Goal: Information Seeking & Learning: Learn about a topic

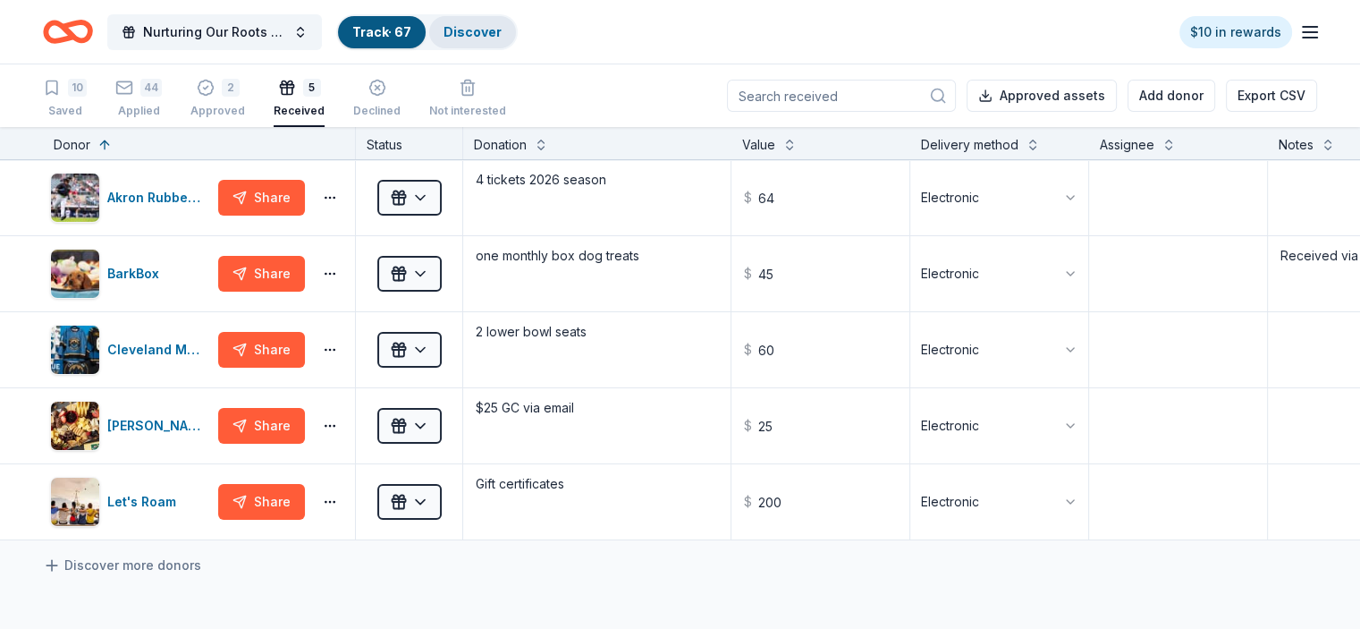
click at [490, 29] on link "Discover" at bounding box center [473, 31] width 58 height 15
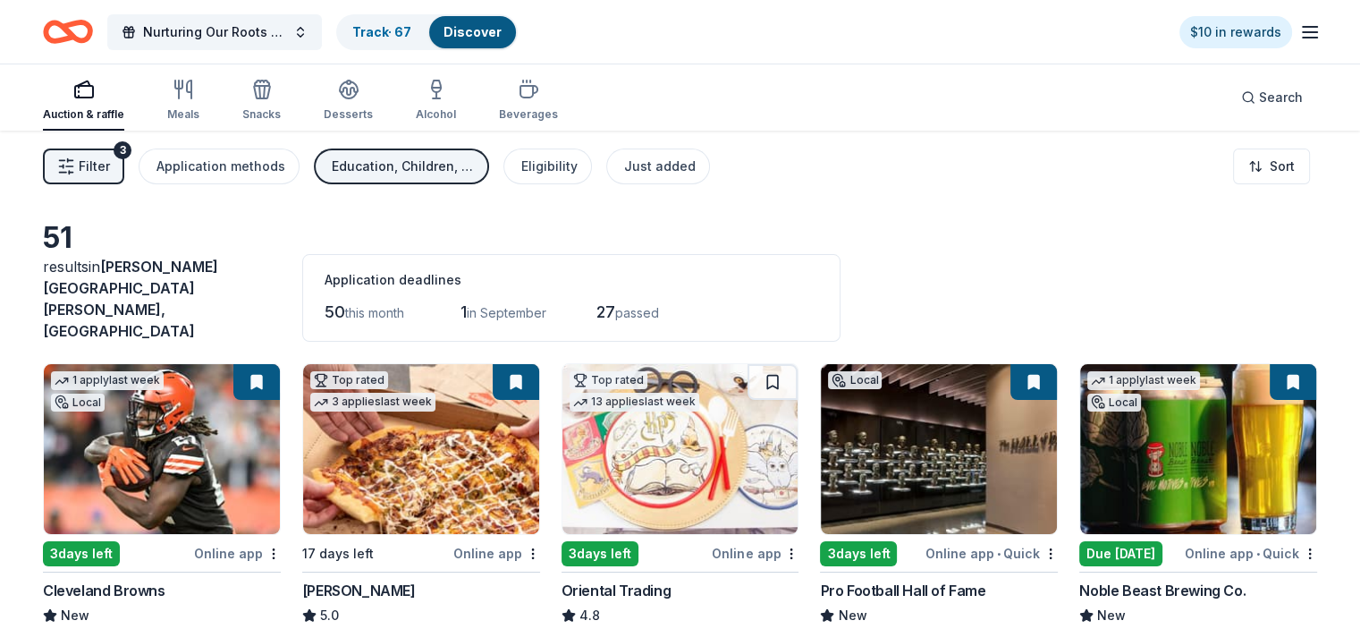
click at [124, 161] on button "Filter 3" at bounding box center [83, 166] width 81 height 36
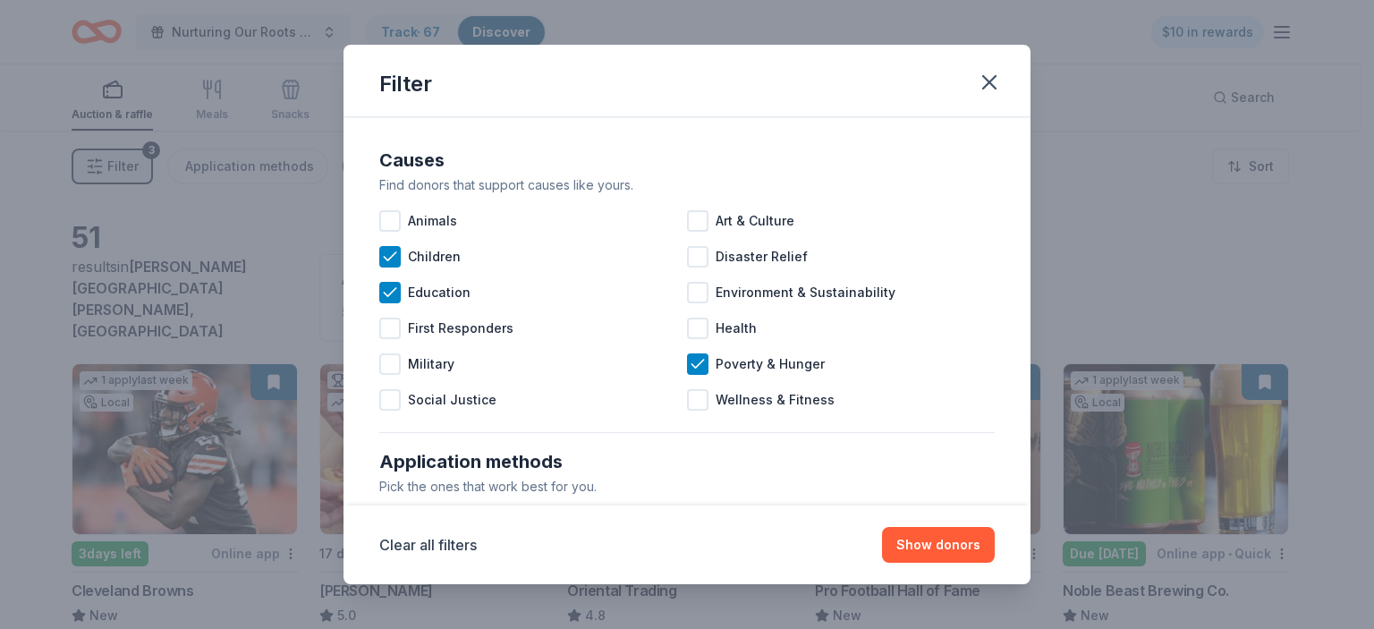
click at [955, 178] on div "Find donors that support causes like yours." at bounding box center [686, 184] width 615 height 21
click at [690, 288] on div at bounding box center [697, 292] width 21 height 21
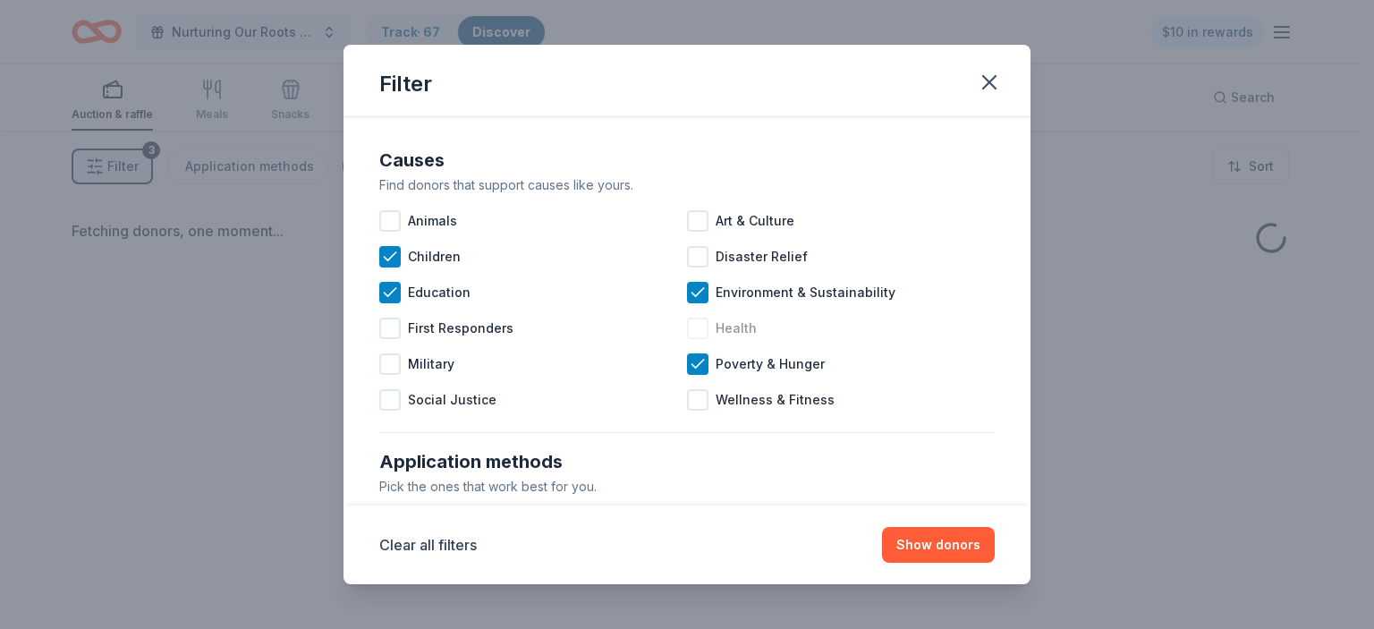
click at [692, 328] on div at bounding box center [697, 328] width 21 height 21
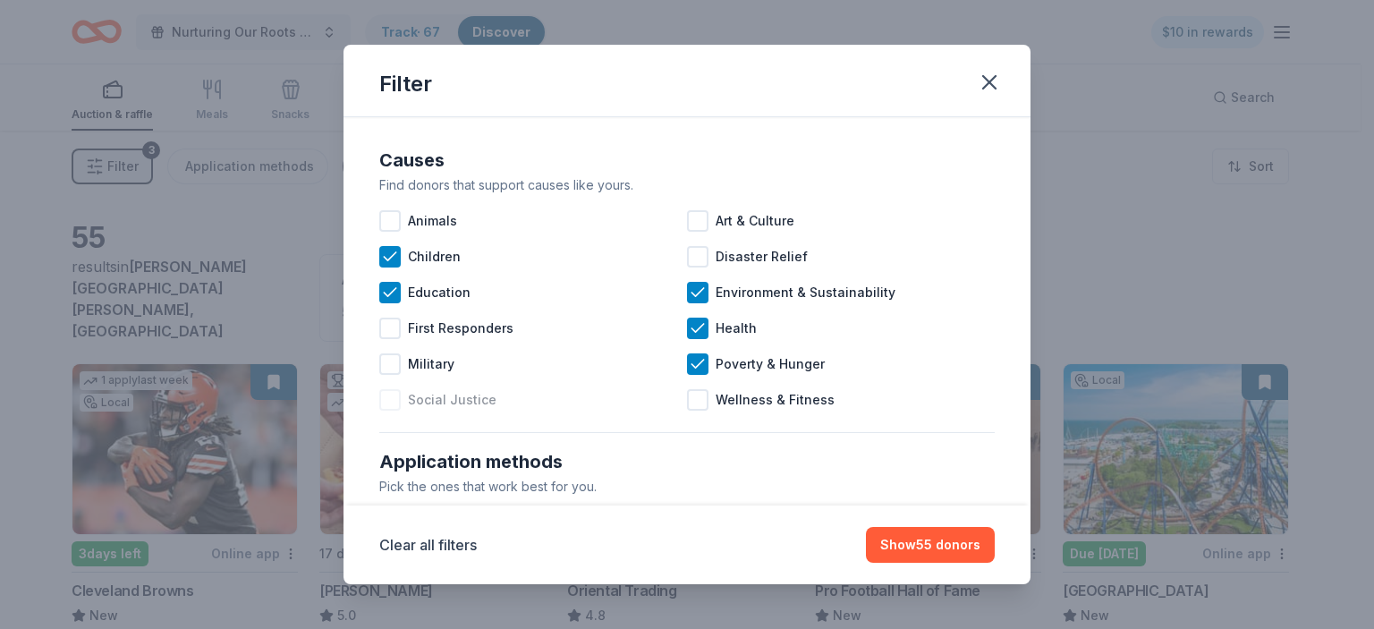
click at [390, 401] on div at bounding box center [389, 399] width 21 height 21
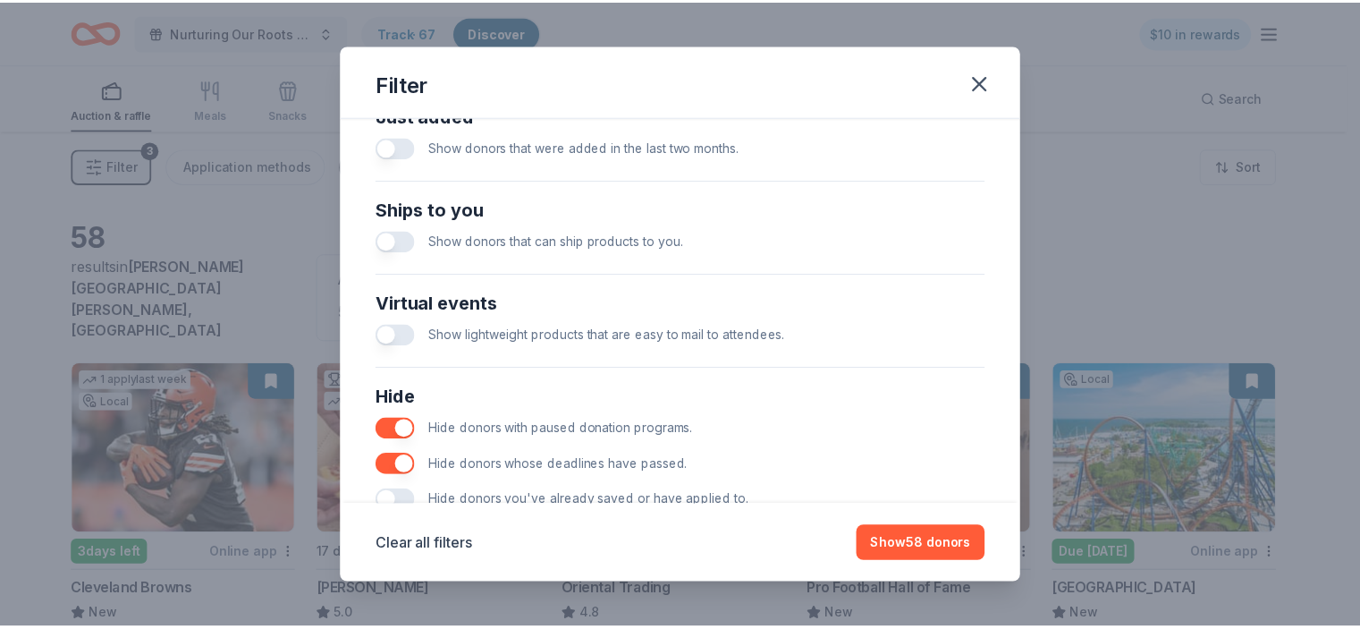
scroll to position [760, 0]
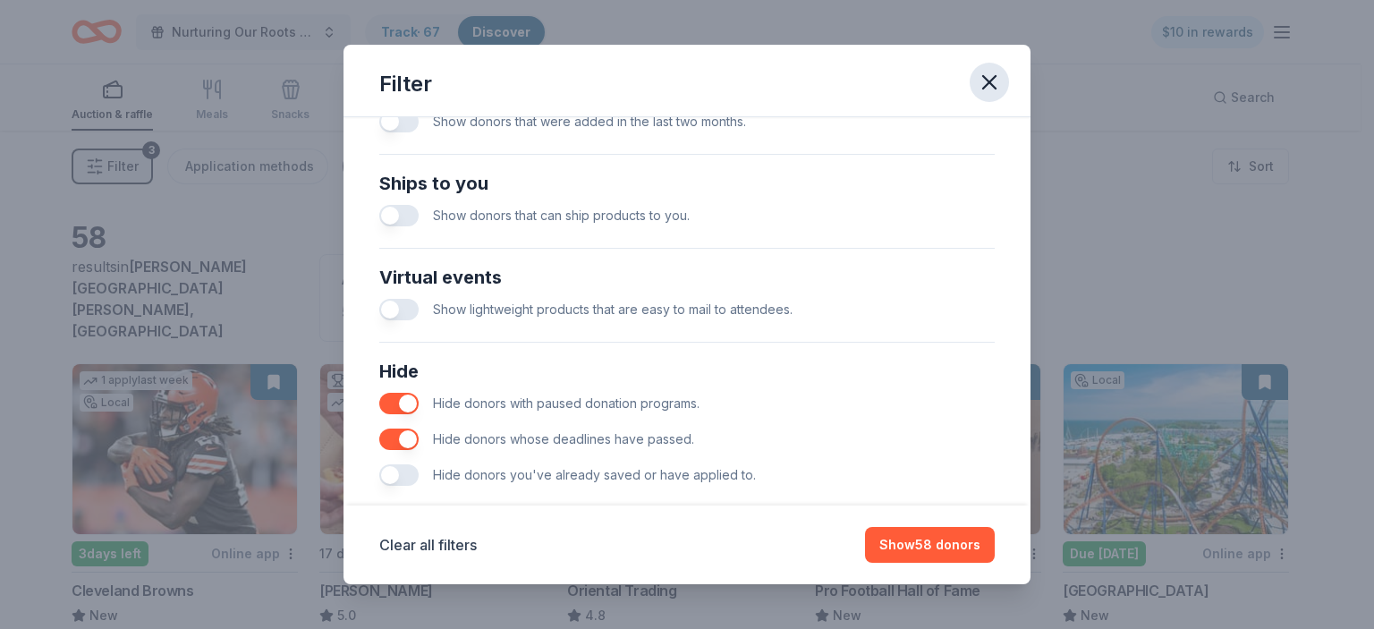
click at [988, 84] on icon "button" at bounding box center [989, 82] width 25 height 25
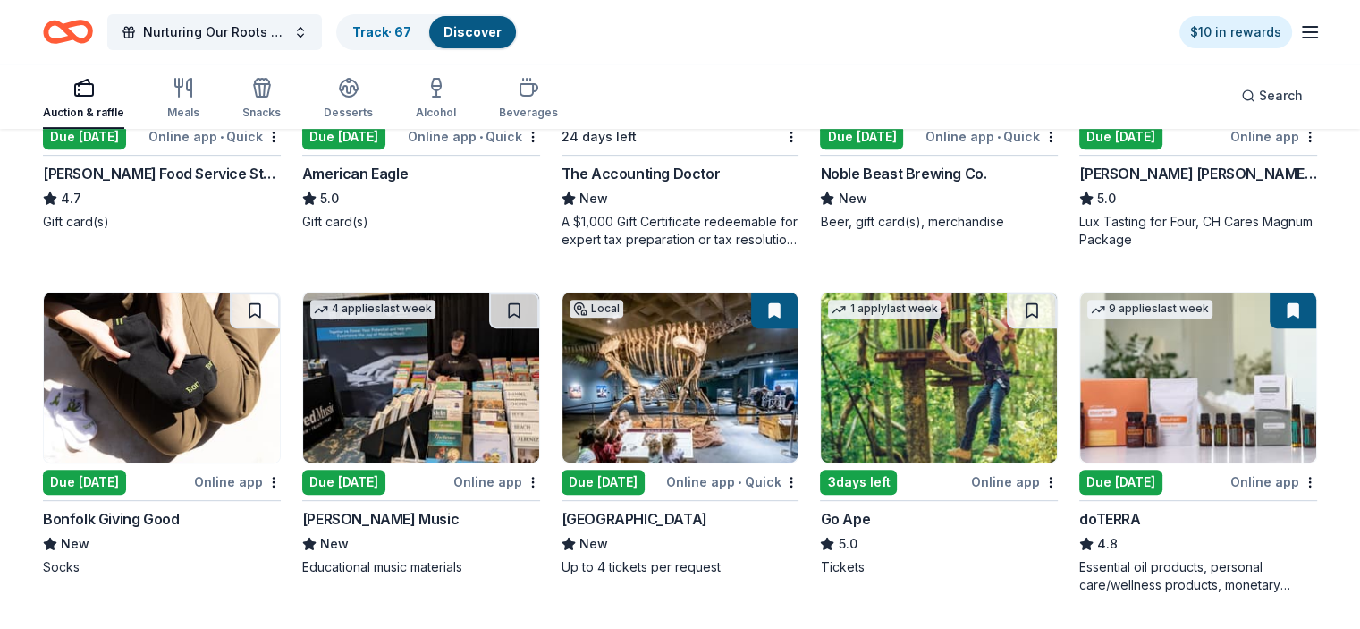
scroll to position [755, 0]
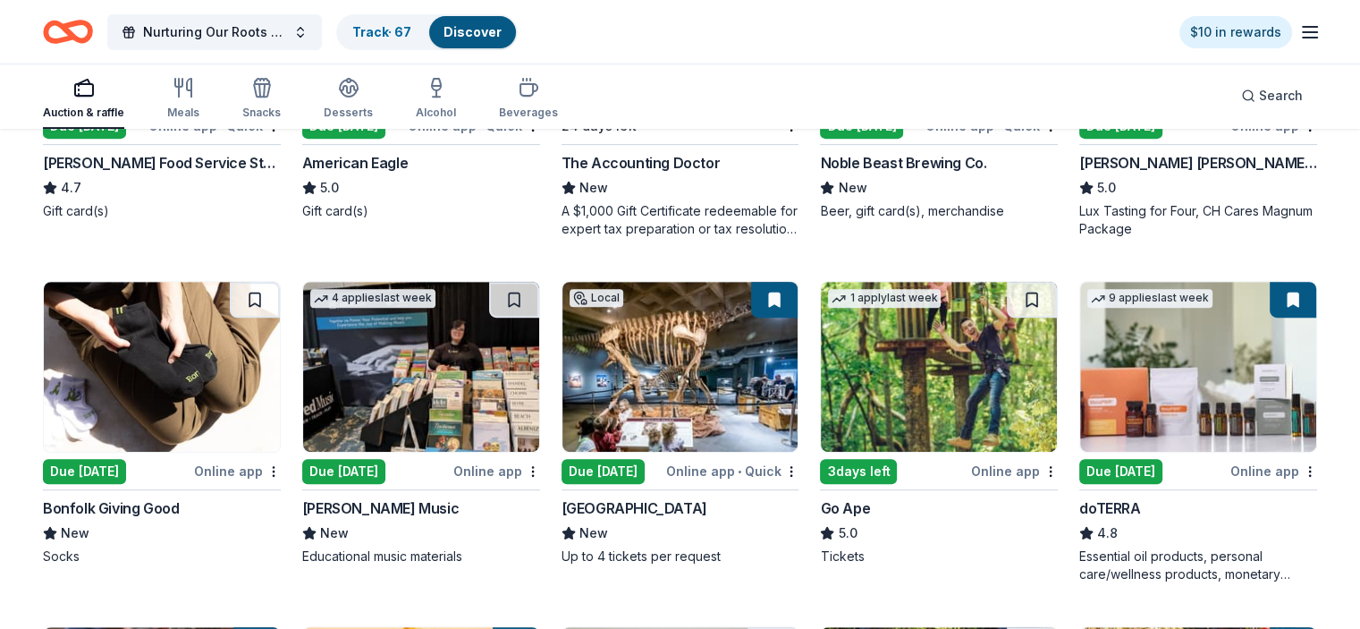
click at [902, 343] on img at bounding box center [939, 367] width 236 height 170
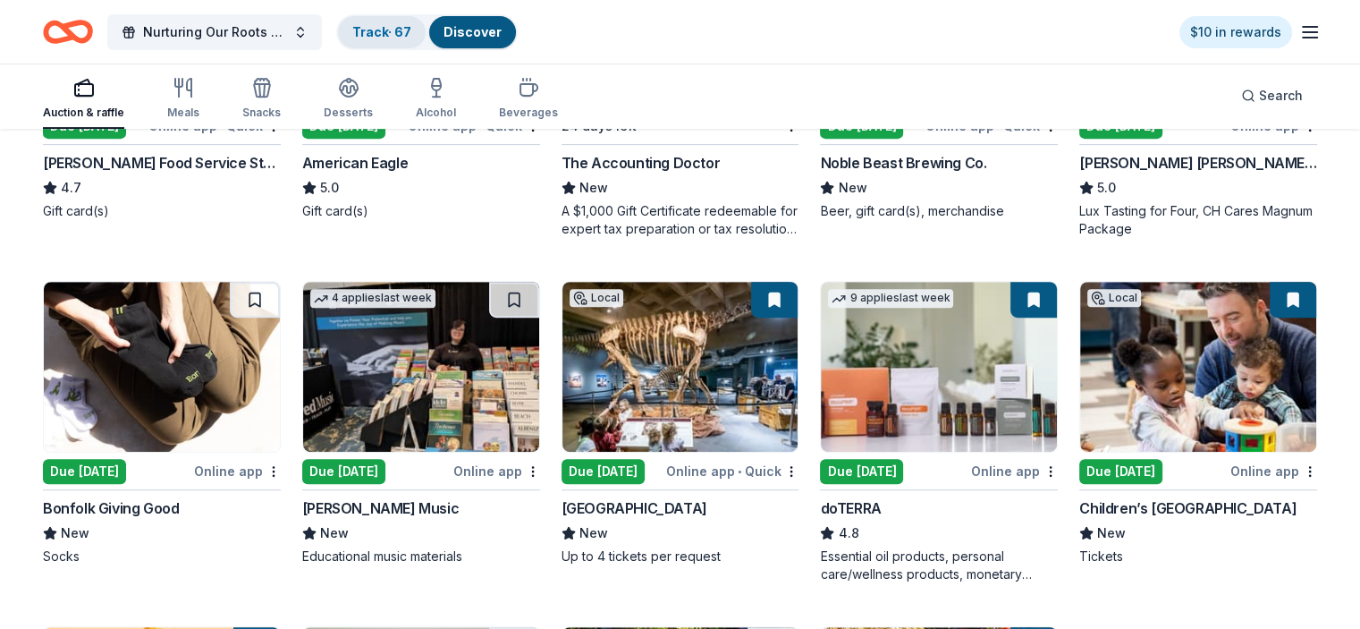
click at [411, 31] on link "Track · 67" at bounding box center [381, 31] width 59 height 15
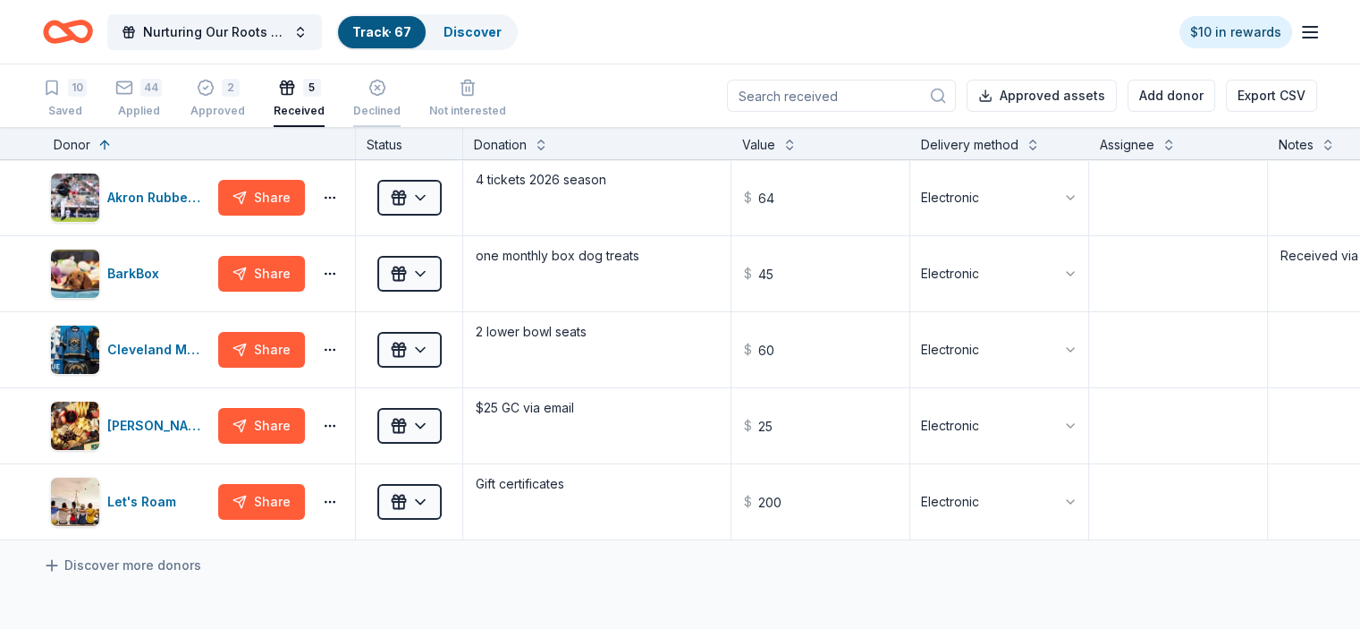
click at [396, 96] on div "Declined" at bounding box center [376, 98] width 47 height 39
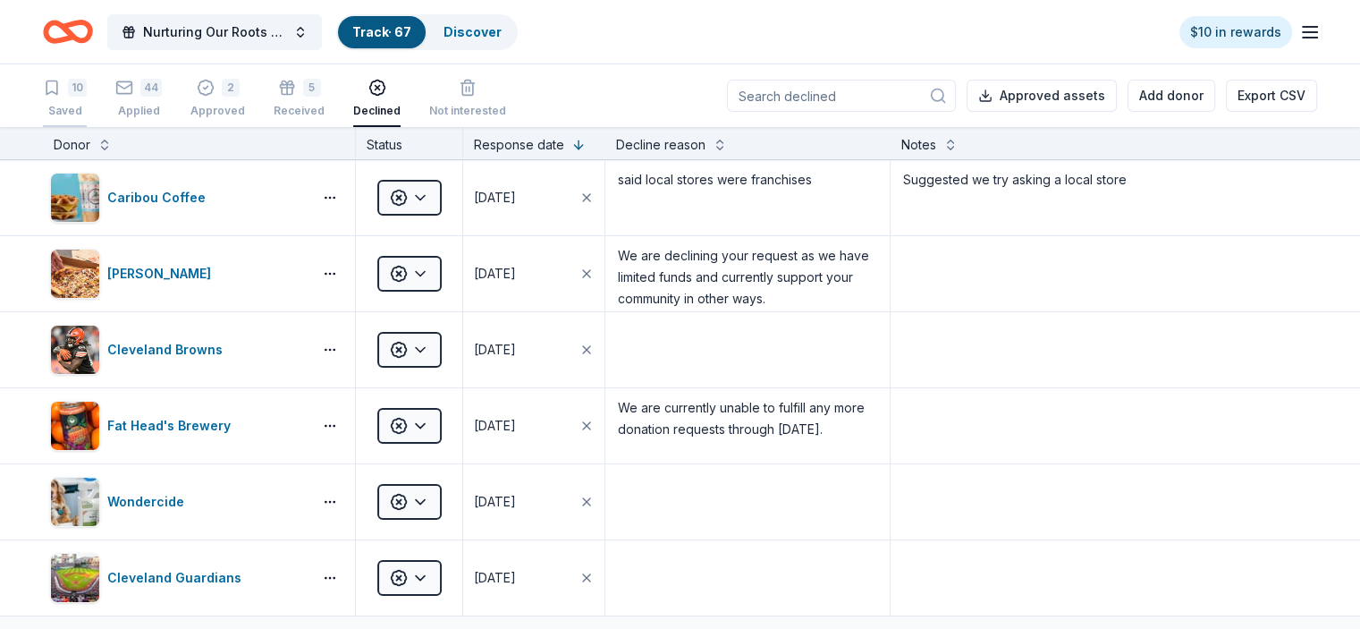
click at [87, 92] on div "10" at bounding box center [77, 88] width 19 height 18
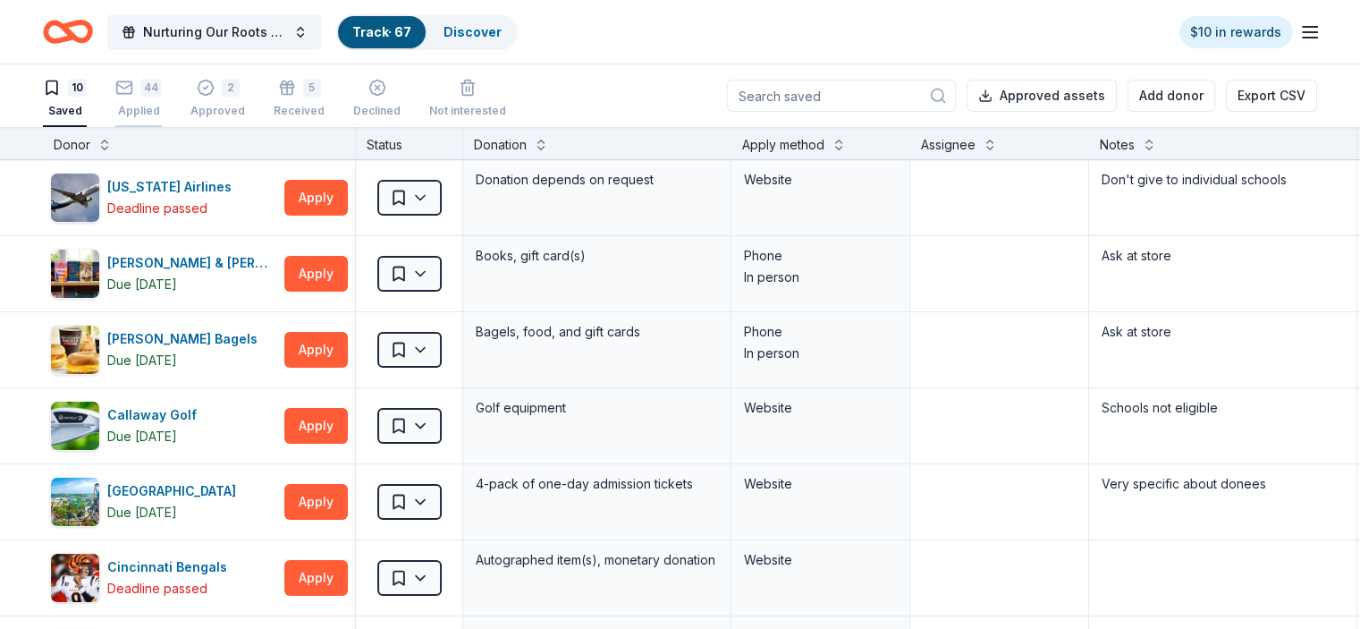
click at [162, 92] on div "44" at bounding box center [150, 88] width 21 height 18
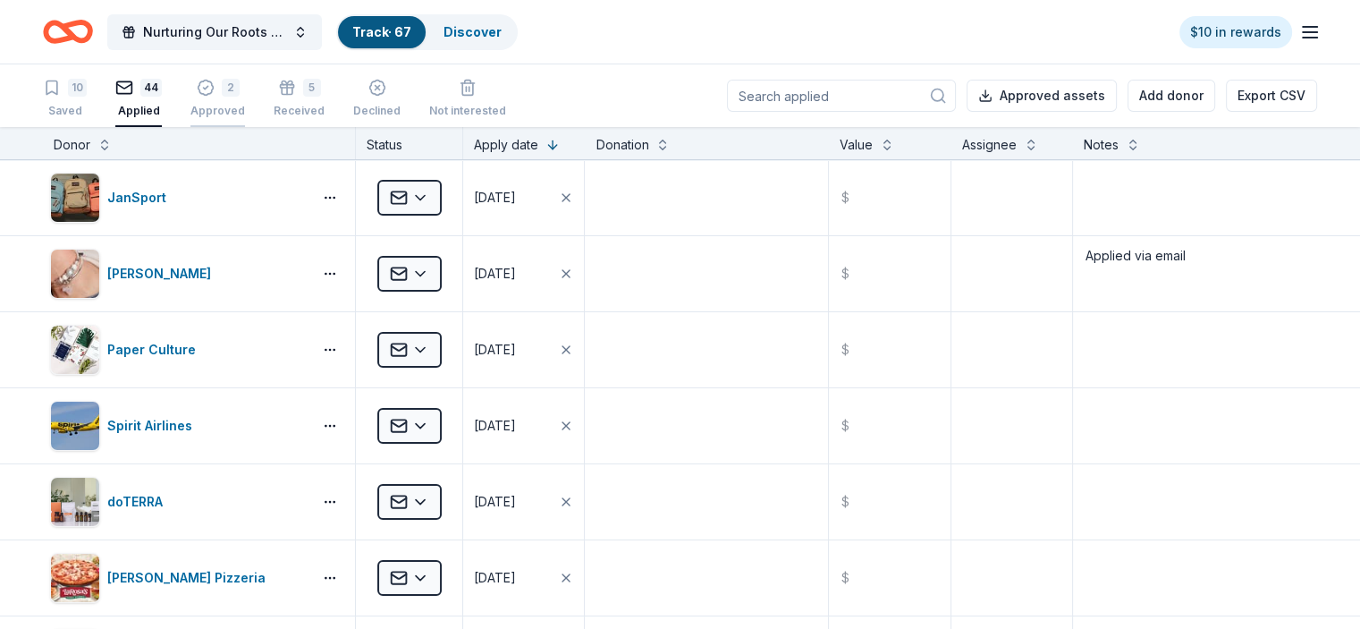
click at [244, 92] on div "2" at bounding box center [218, 88] width 55 height 18
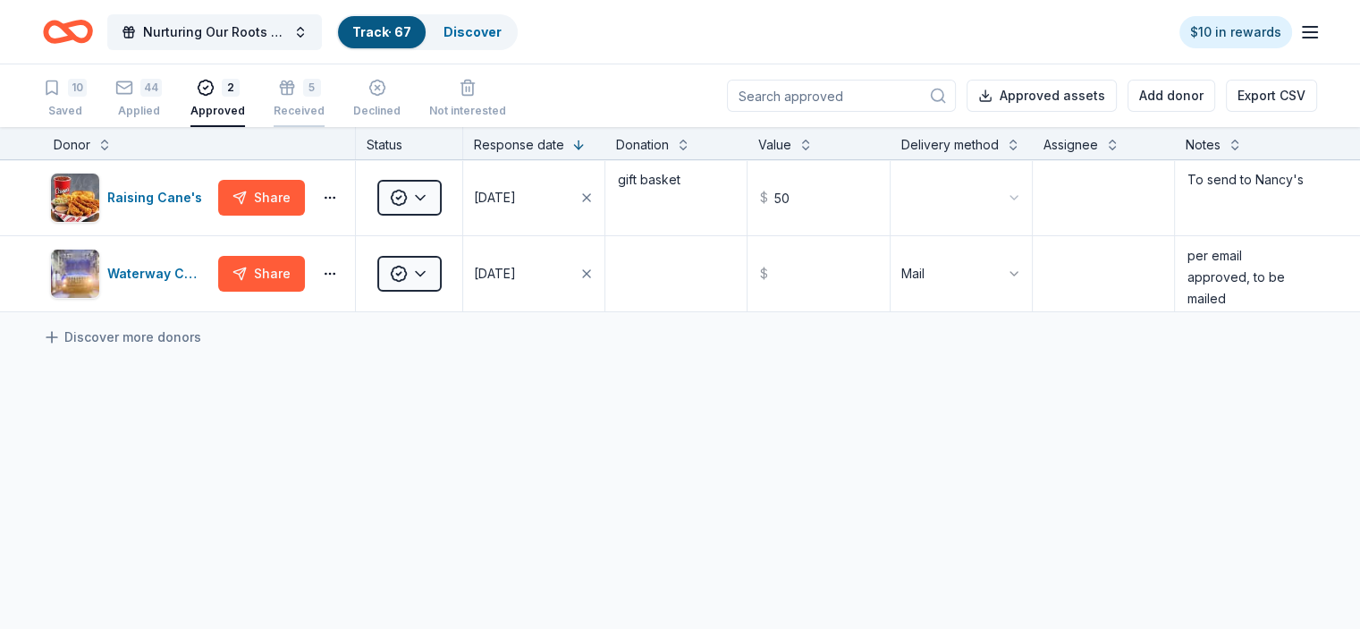
click at [320, 90] on div "5" at bounding box center [299, 88] width 51 height 18
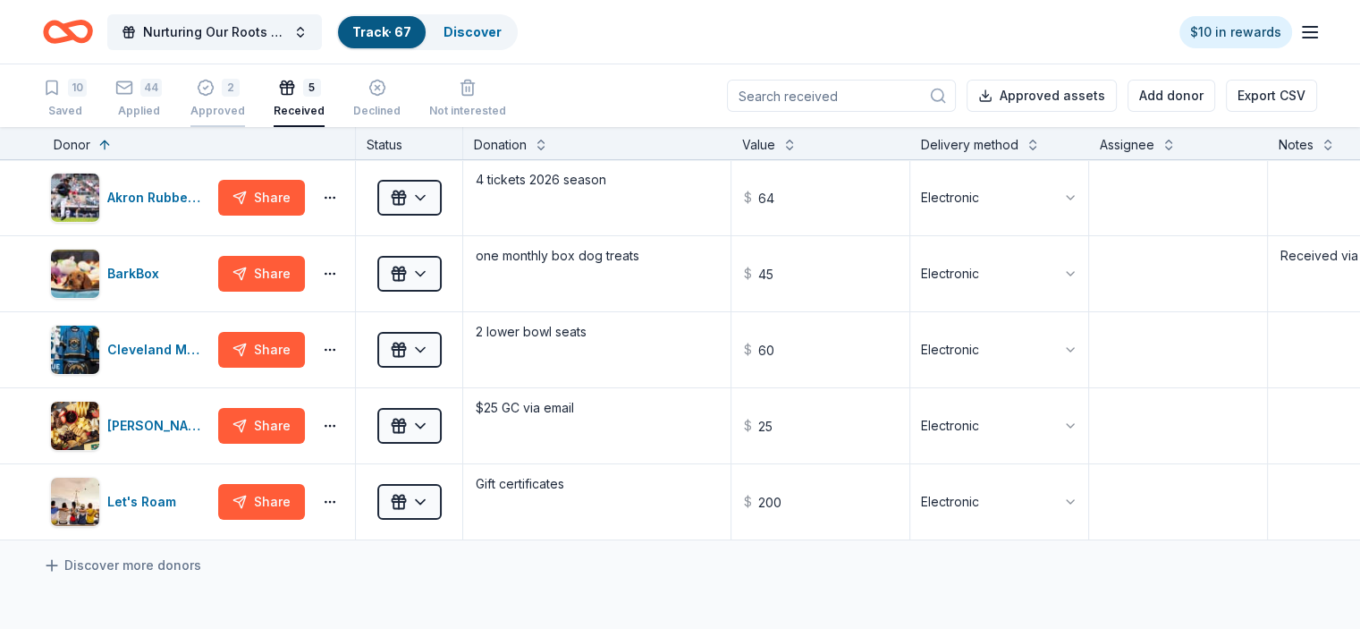
click at [245, 96] on div "2 Approved" at bounding box center [218, 98] width 55 height 39
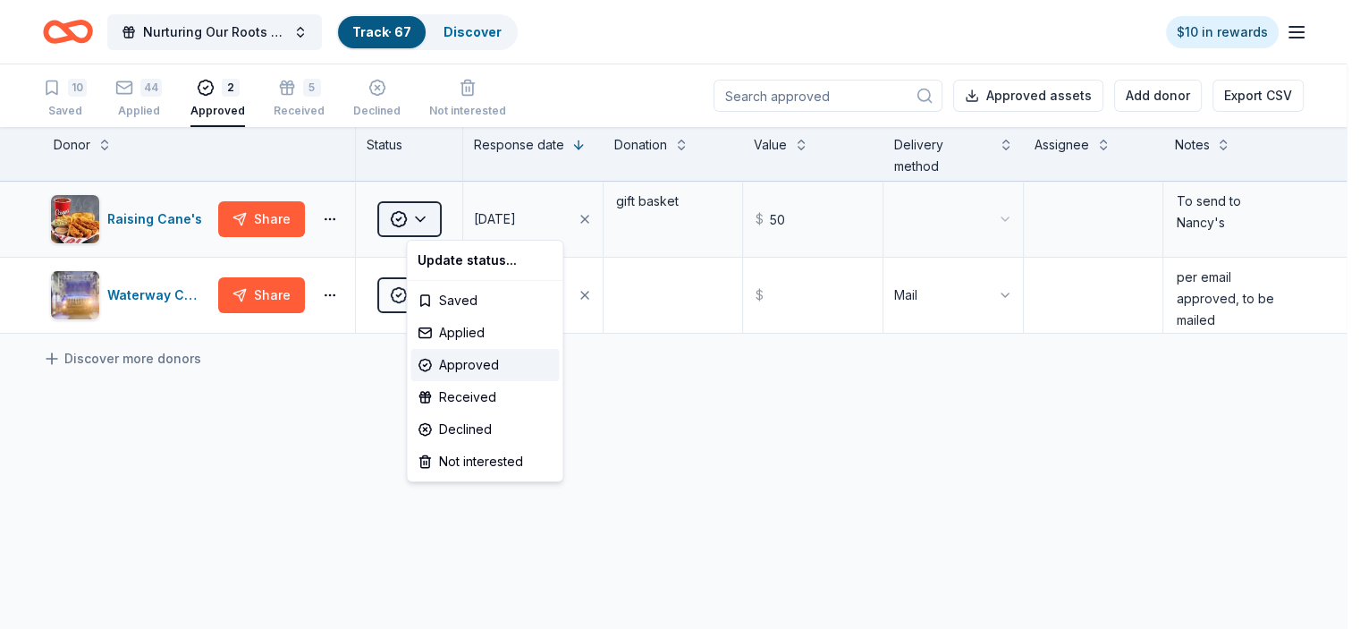
click at [452, 216] on html "Nurturing Our Roots - Reaching for the Sky Dougbe River School Gala 2025 Track …" at bounding box center [680, 314] width 1360 height 629
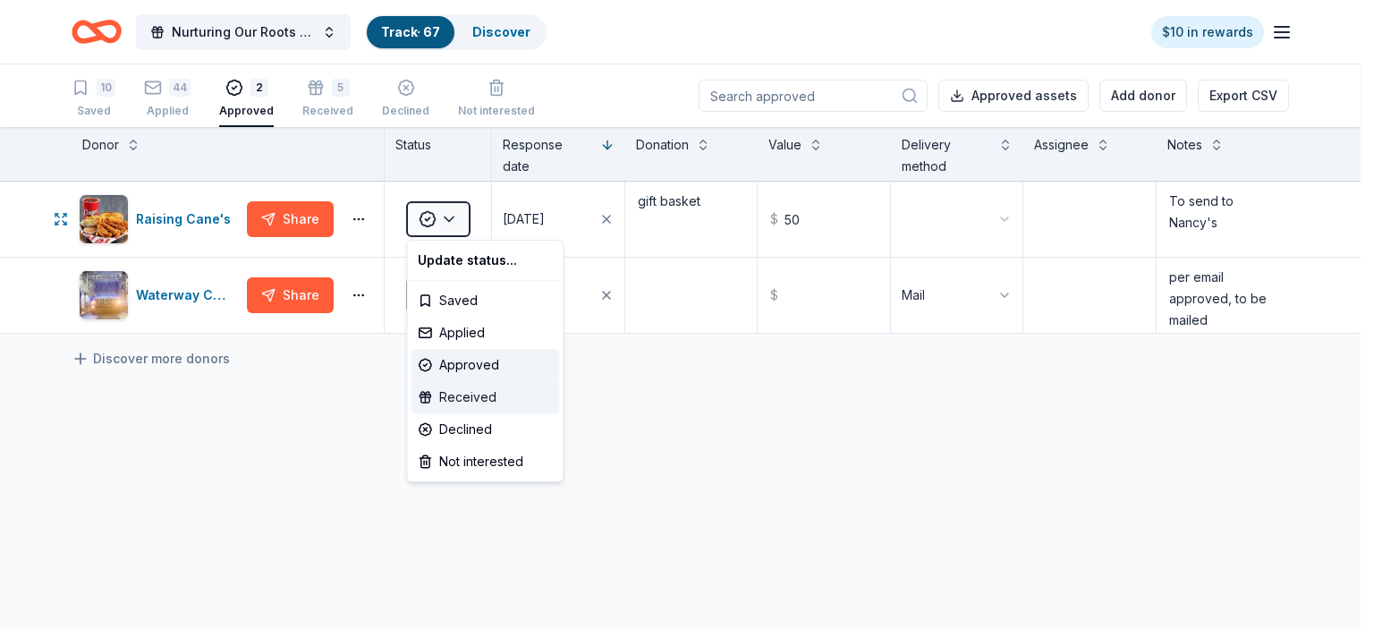
click at [470, 402] on div "Received" at bounding box center [485, 397] width 148 height 32
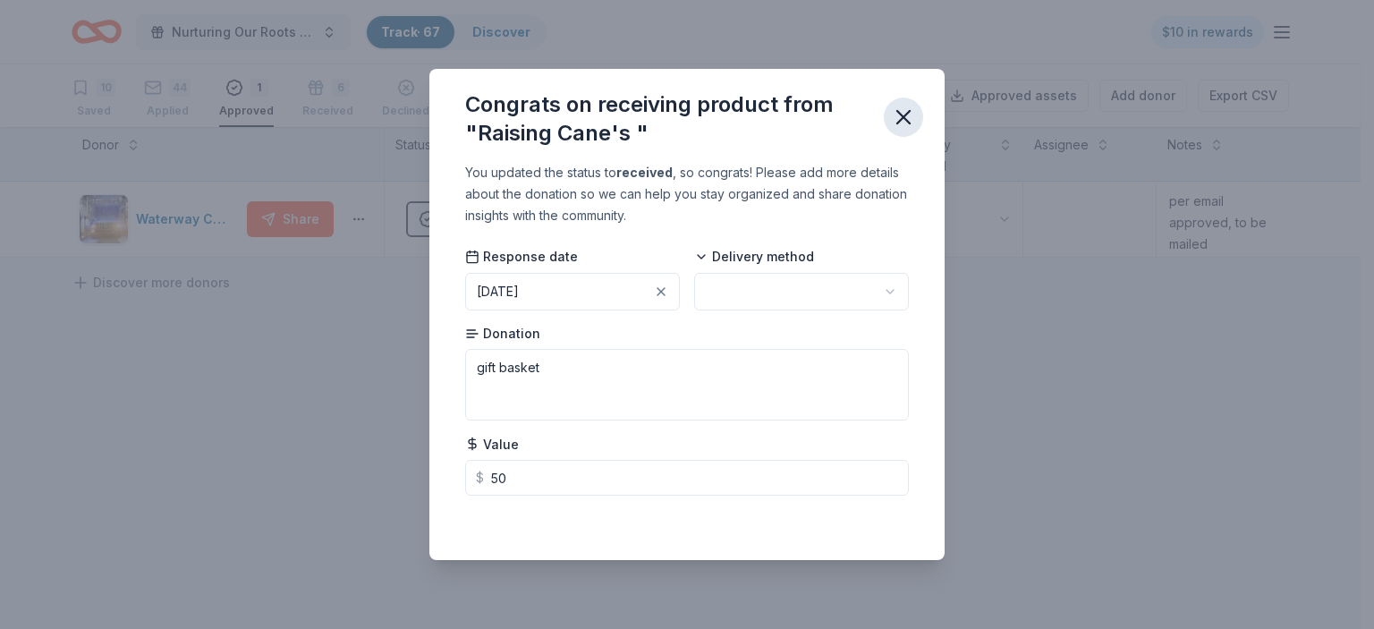
click at [916, 117] on button "button" at bounding box center [903, 116] width 39 height 39
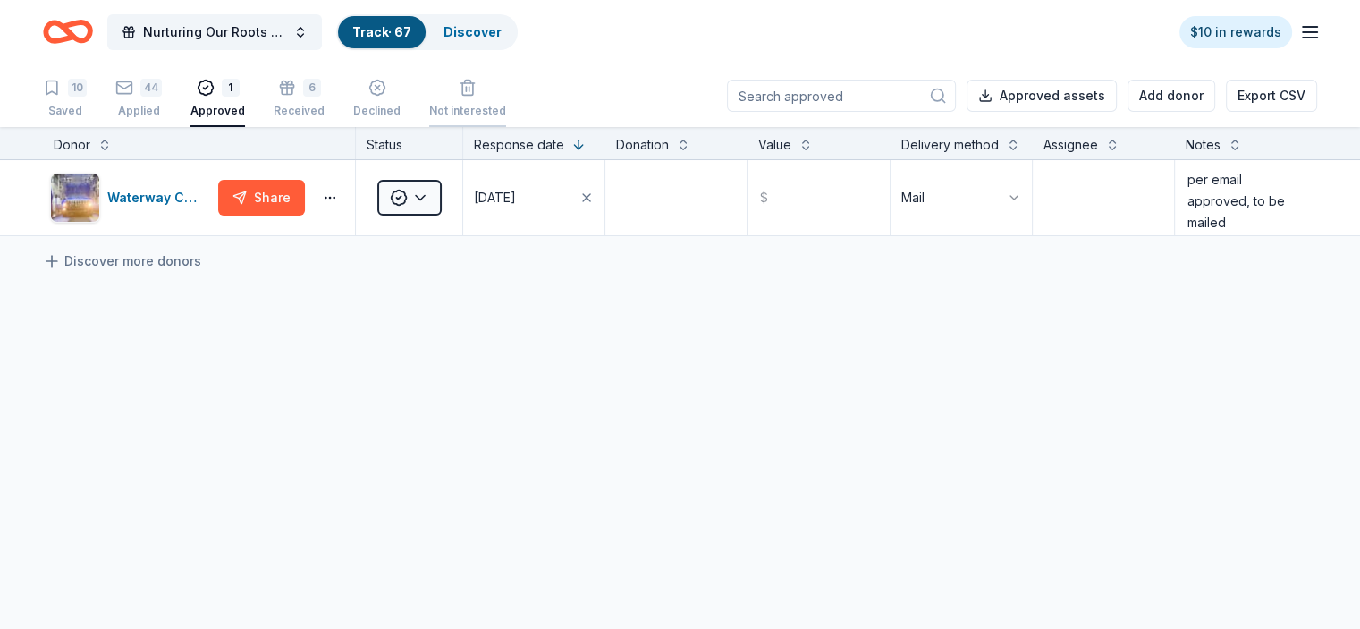
click at [489, 97] on div "Not interested" at bounding box center [467, 98] width 77 height 39
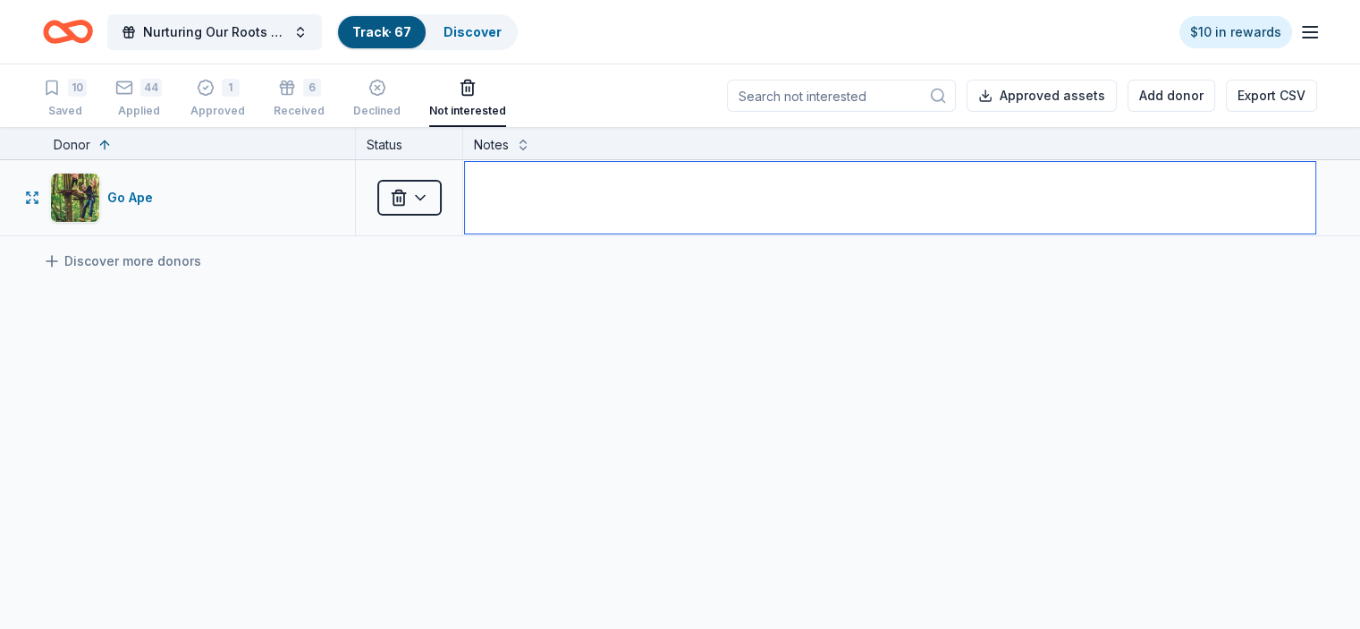
click at [1095, 199] on textarea at bounding box center [890, 198] width 851 height 72
type textarea "do not support overseas organizations"
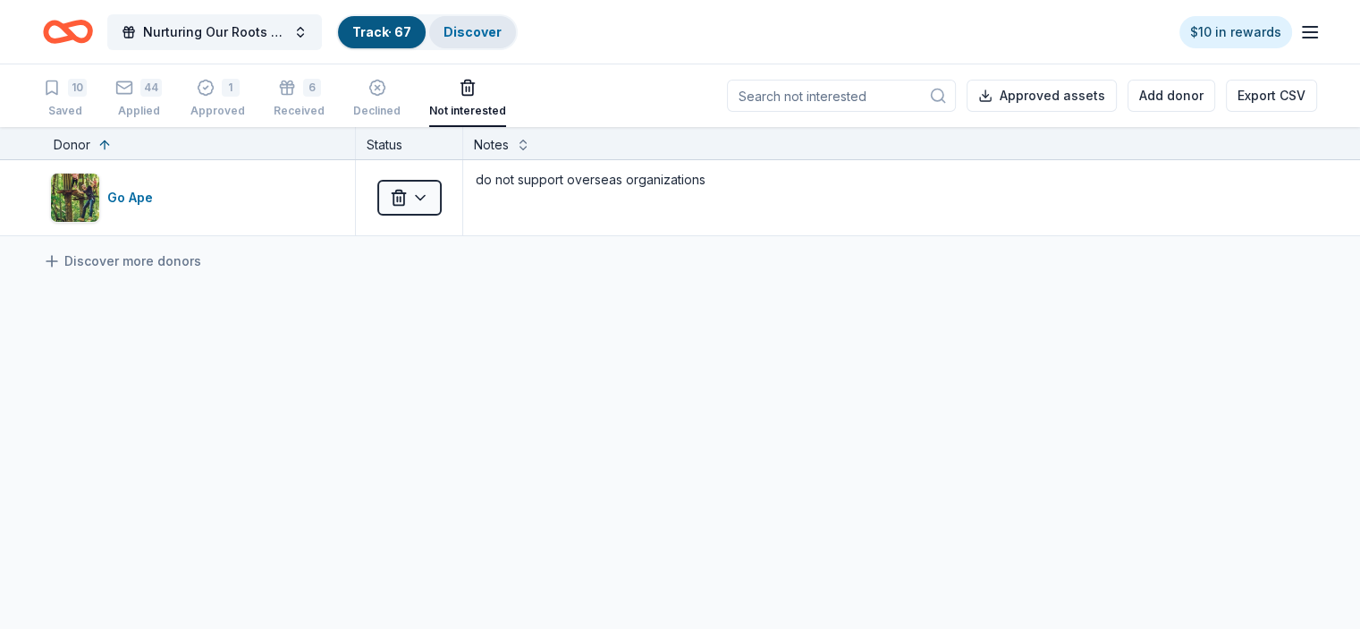
click at [479, 32] on link "Discover" at bounding box center [473, 31] width 58 height 15
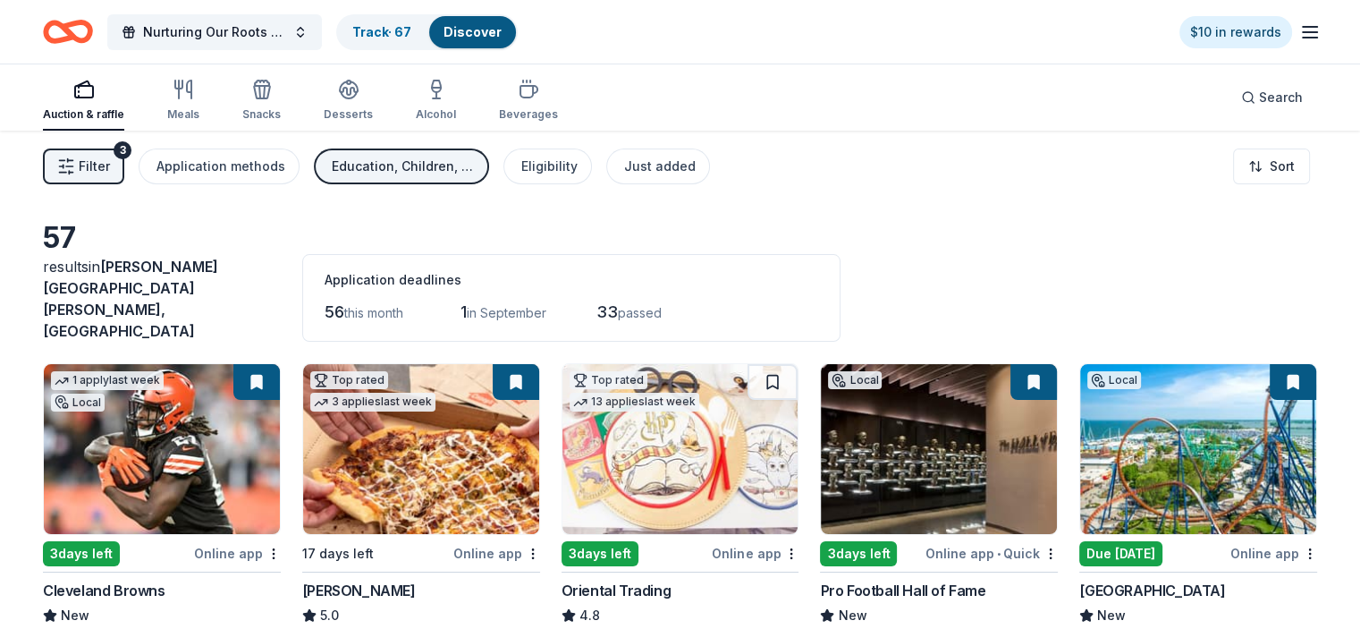
click at [1270, 364] on button at bounding box center [1293, 382] width 47 height 36
click at [401, 35] on link "Track · 67" at bounding box center [381, 31] width 59 height 15
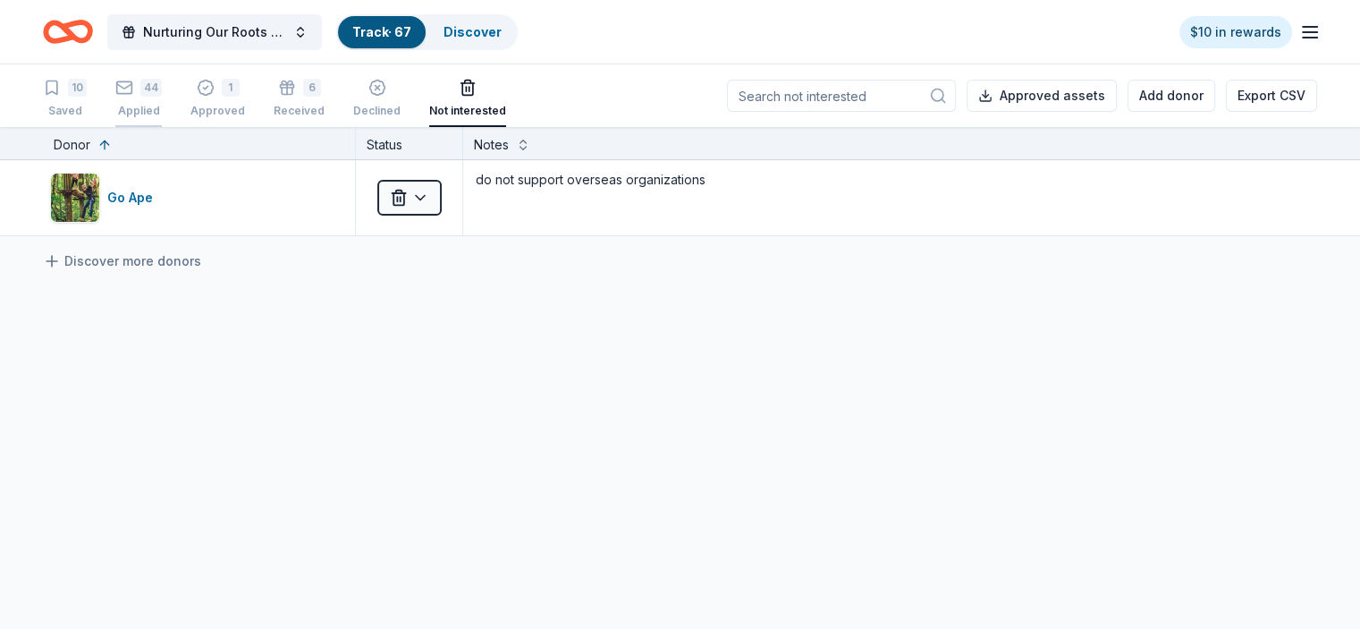
click at [162, 89] on div "44" at bounding box center [150, 88] width 21 height 18
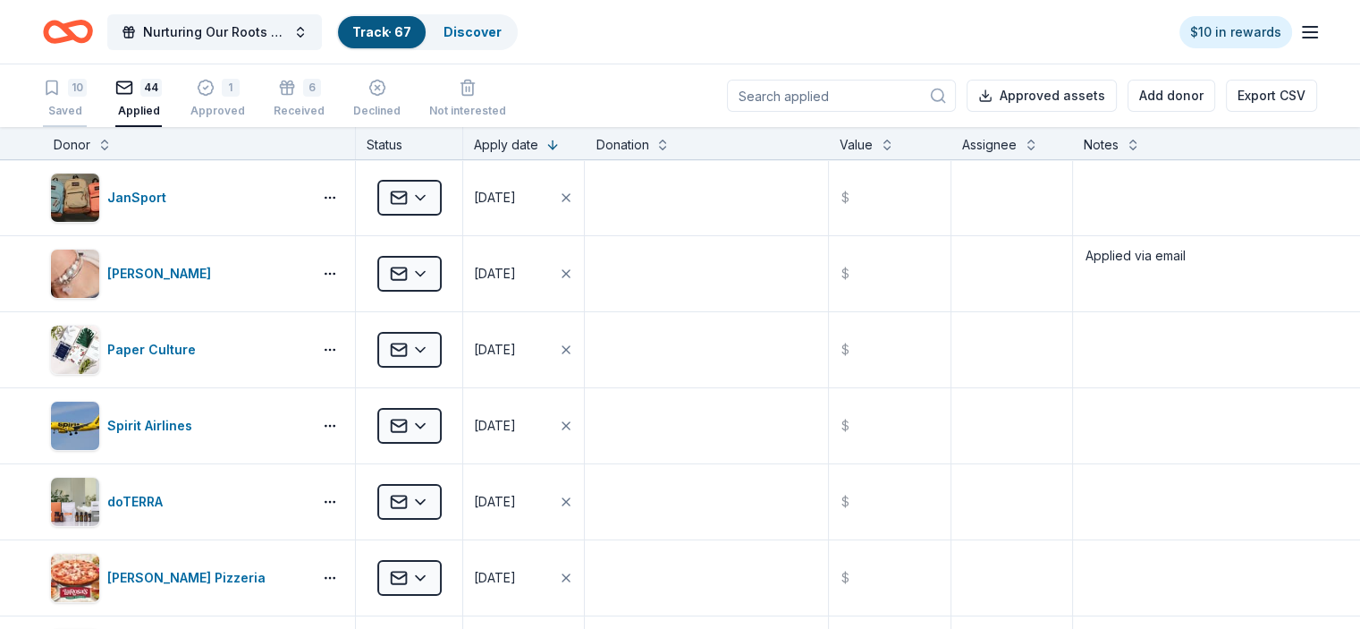
click at [87, 95] on div "10" at bounding box center [77, 88] width 19 height 18
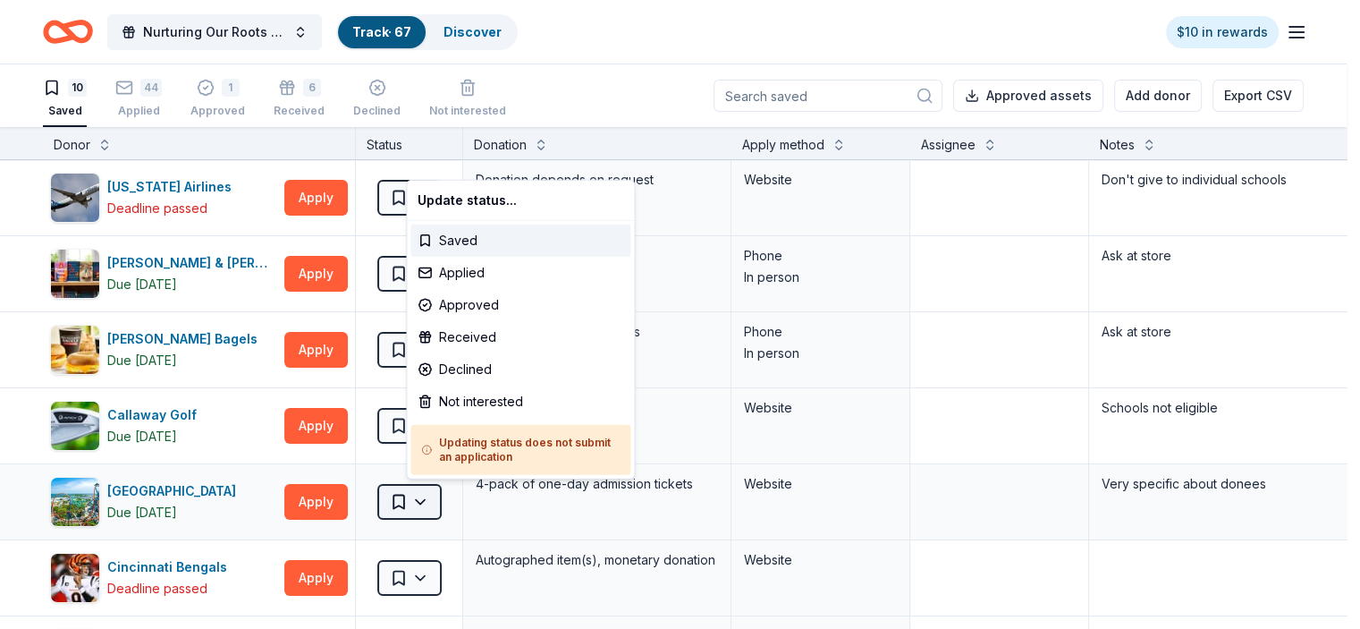
click at [449, 496] on html "Nurturing Our Roots - Reaching for the Sky Dougbe River School Gala 2025 Track …" at bounding box center [680, 314] width 1360 height 629
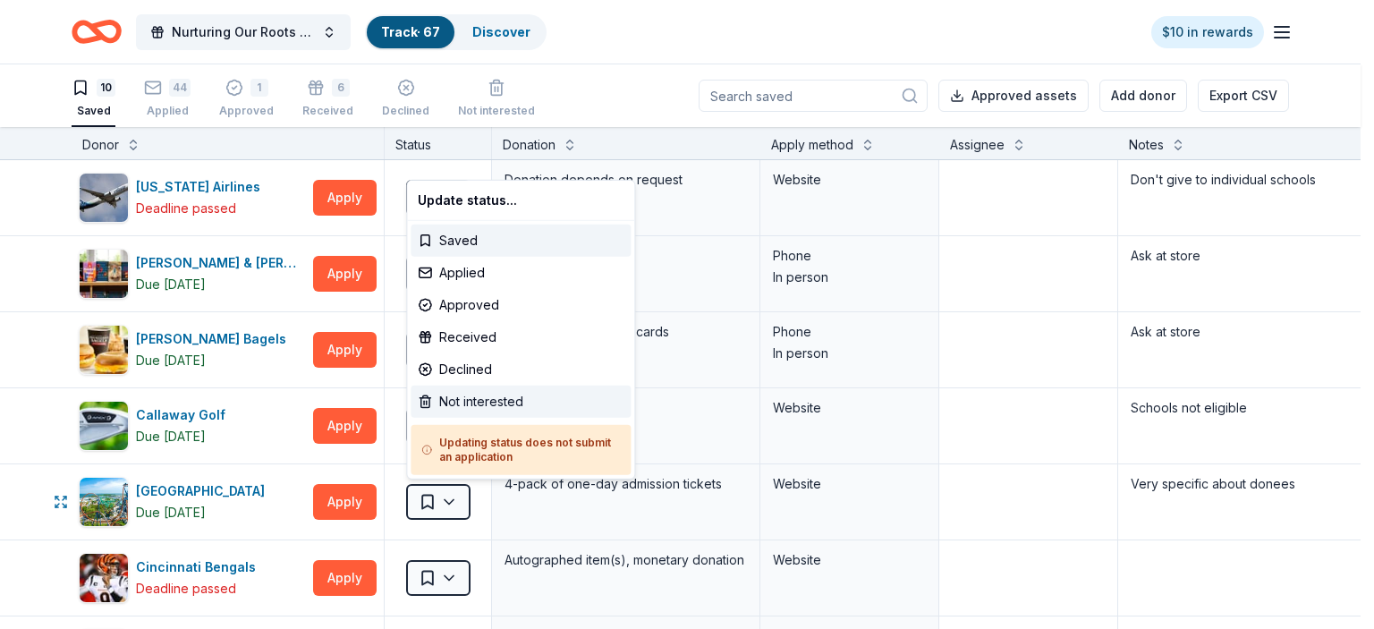
click at [488, 400] on div "Not interested" at bounding box center [521, 401] width 220 height 32
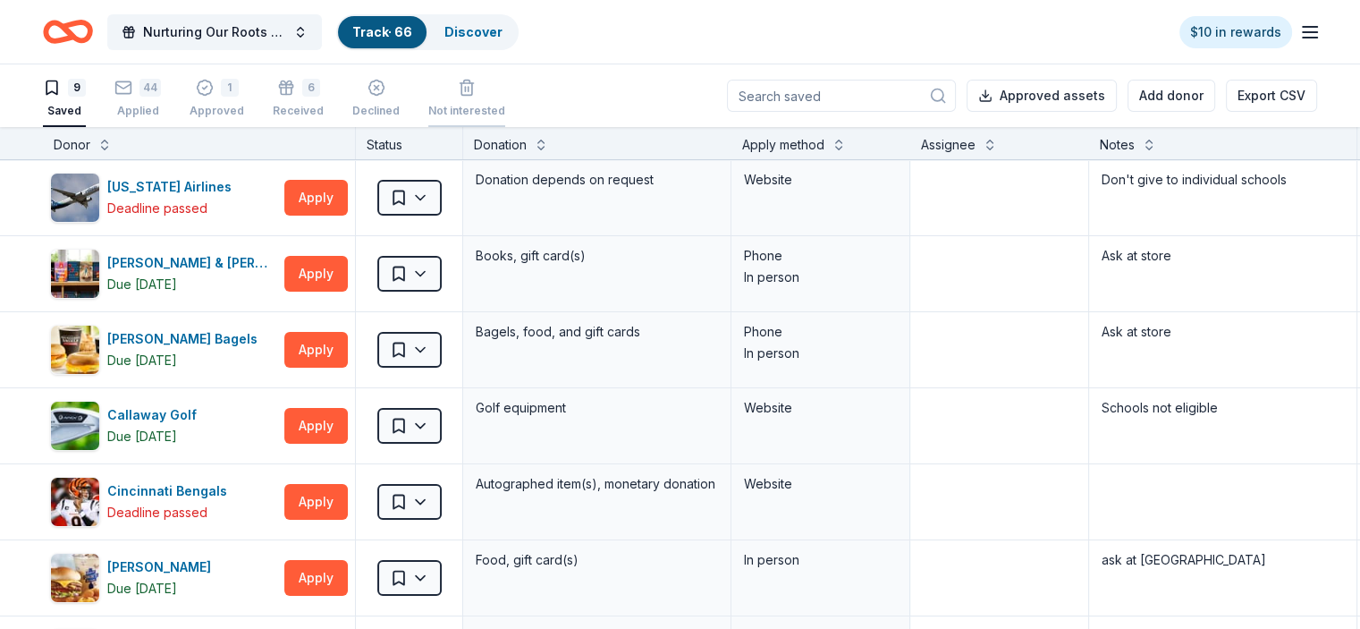
click at [490, 89] on div "Not interested" at bounding box center [466, 88] width 77 height 39
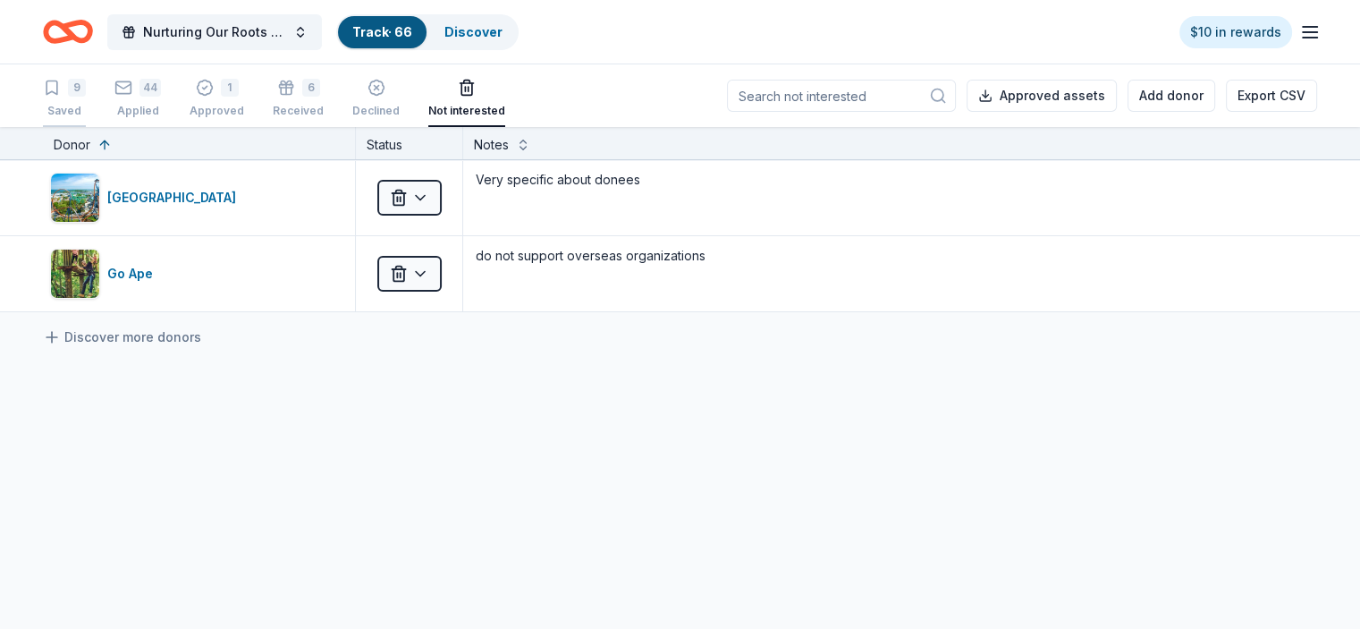
click at [86, 99] on div "9 Saved" at bounding box center [64, 98] width 43 height 39
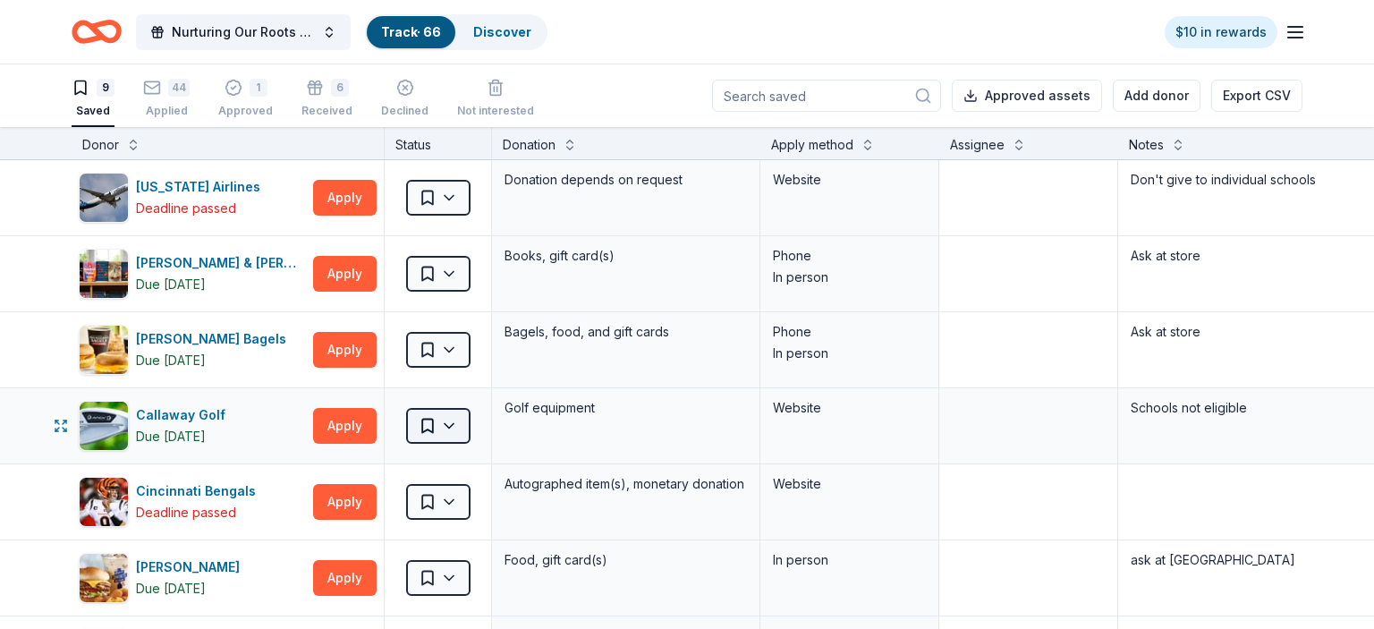
click at [447, 426] on html "Nurturing Our Roots - Reaching for the Sky Dougbe River School Gala 2025 Track …" at bounding box center [687, 314] width 1374 height 629
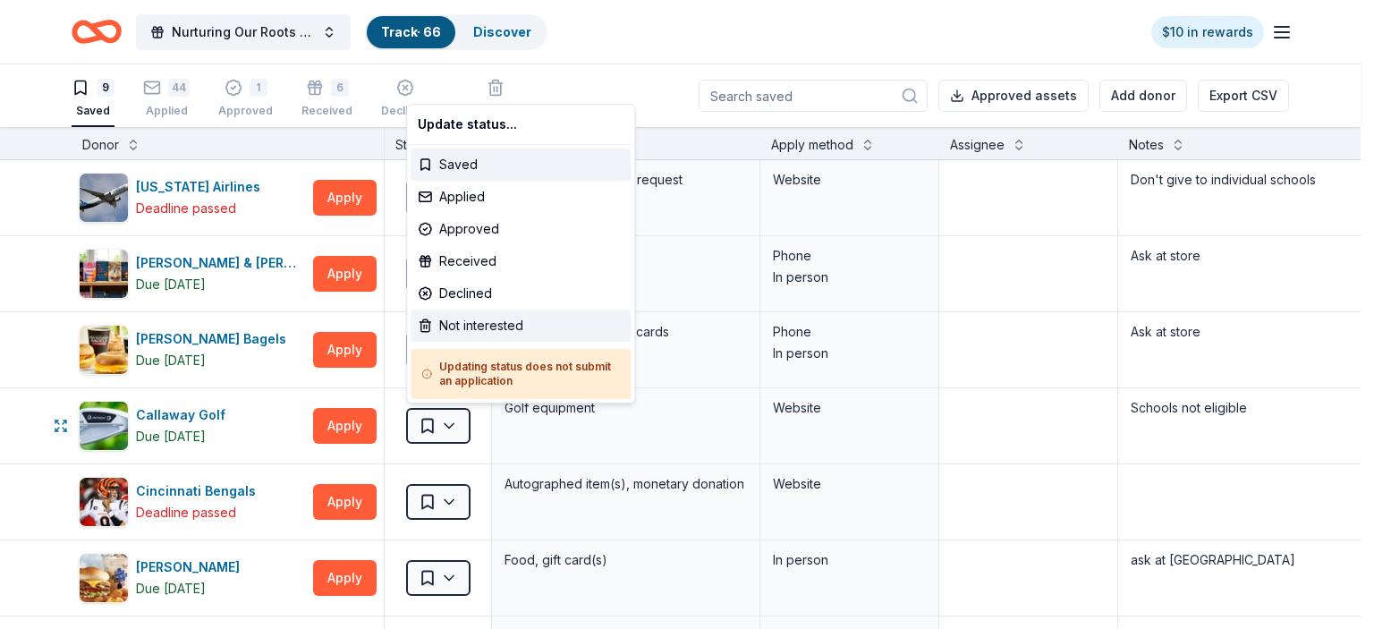
click at [480, 326] on div "Not interested" at bounding box center [521, 325] width 220 height 32
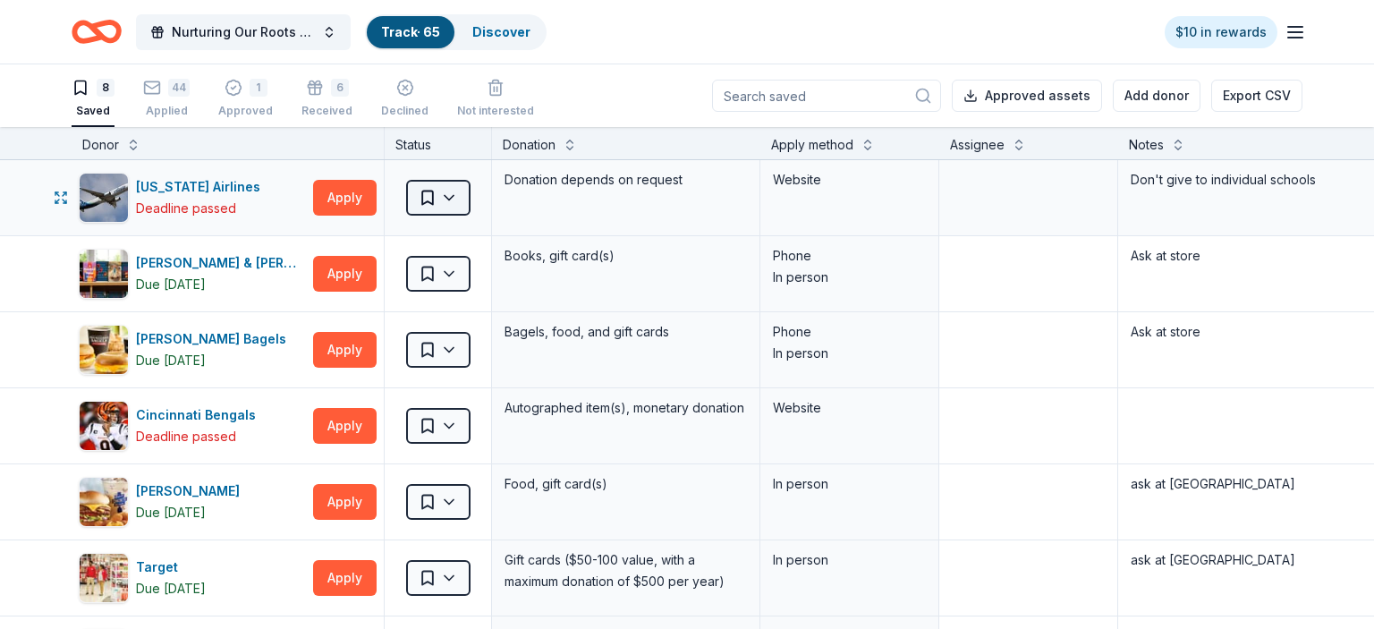
click at [453, 191] on html "Nurturing Our Roots - Reaching for the Sky Dougbe River School Gala 2025 Track …" at bounding box center [687, 314] width 1374 height 629
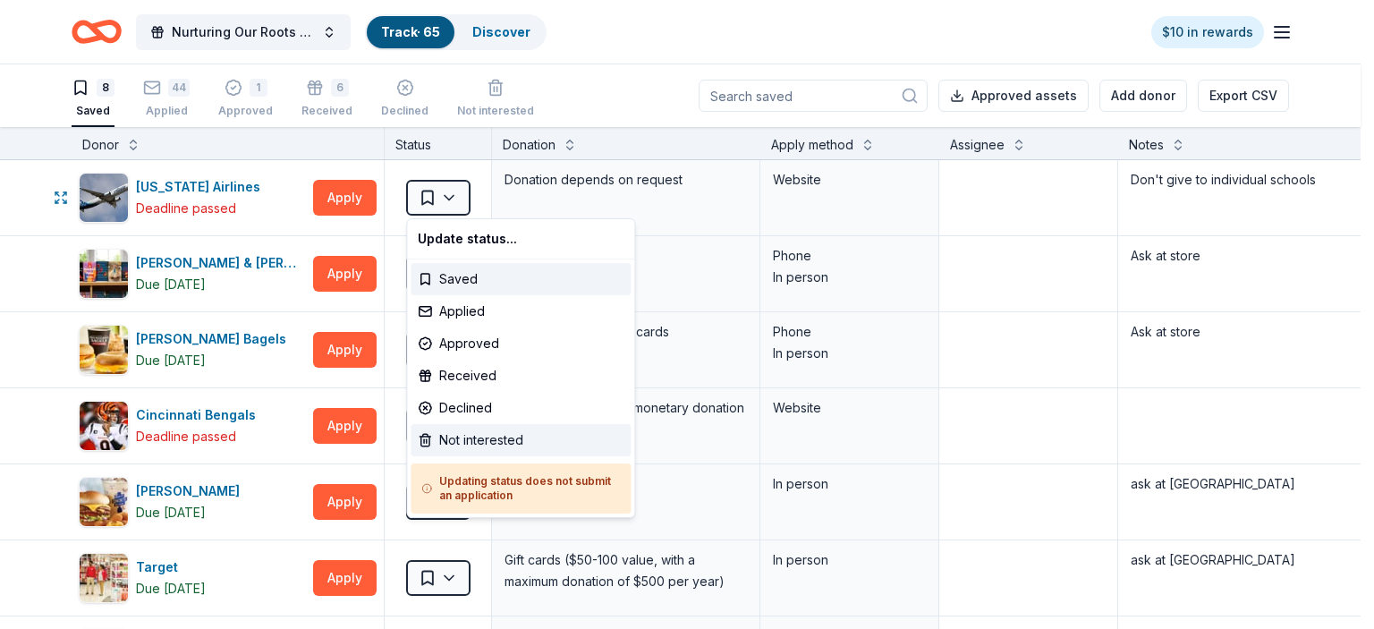
click at [505, 437] on div "Not interested" at bounding box center [521, 440] width 220 height 32
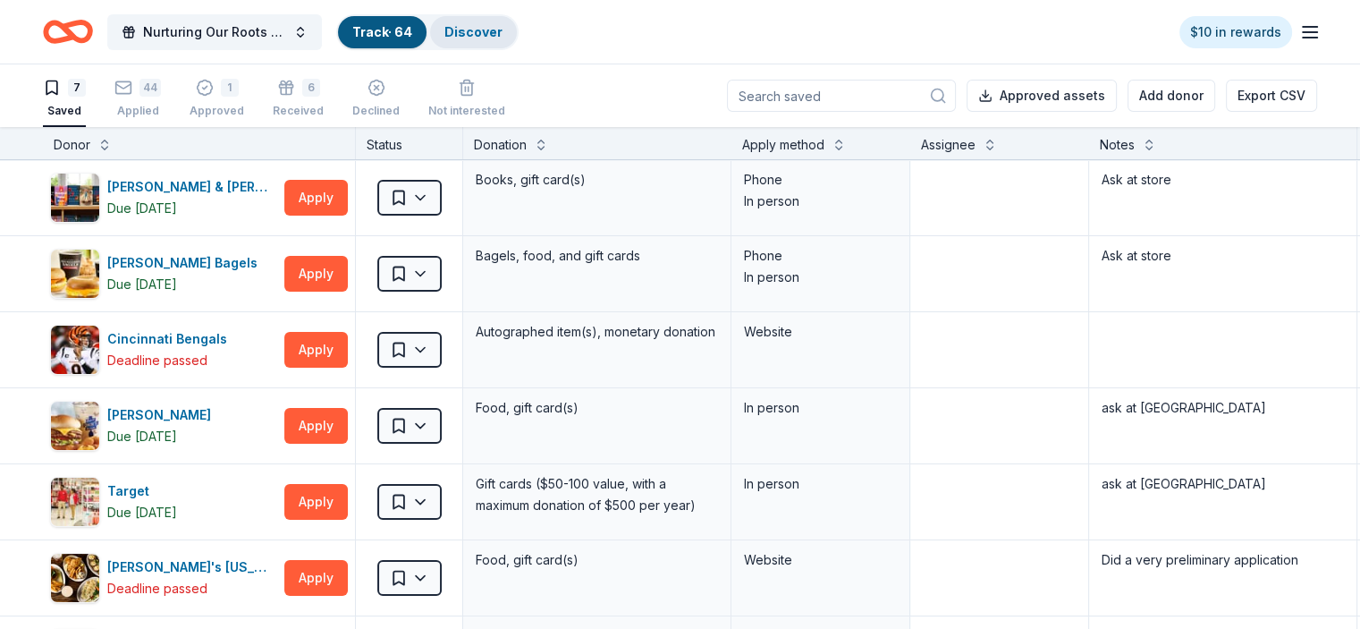
click at [487, 31] on link "Discover" at bounding box center [474, 31] width 58 height 15
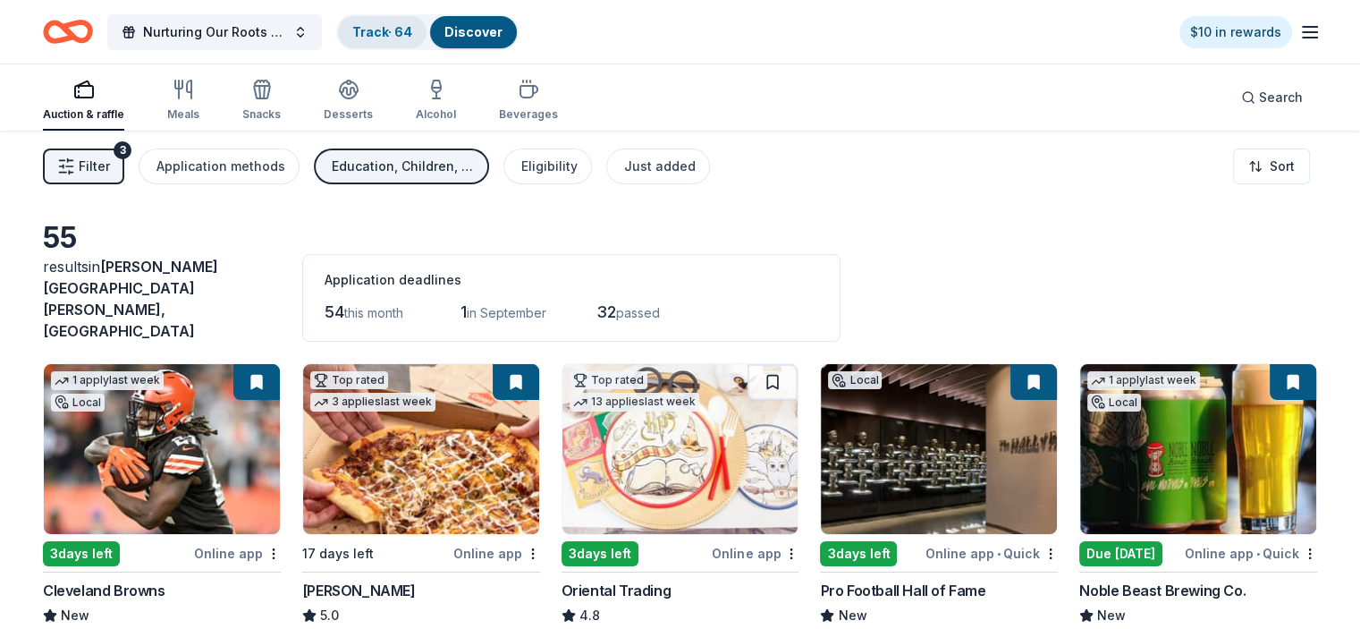
click at [399, 31] on link "Track · 64" at bounding box center [382, 31] width 60 height 15
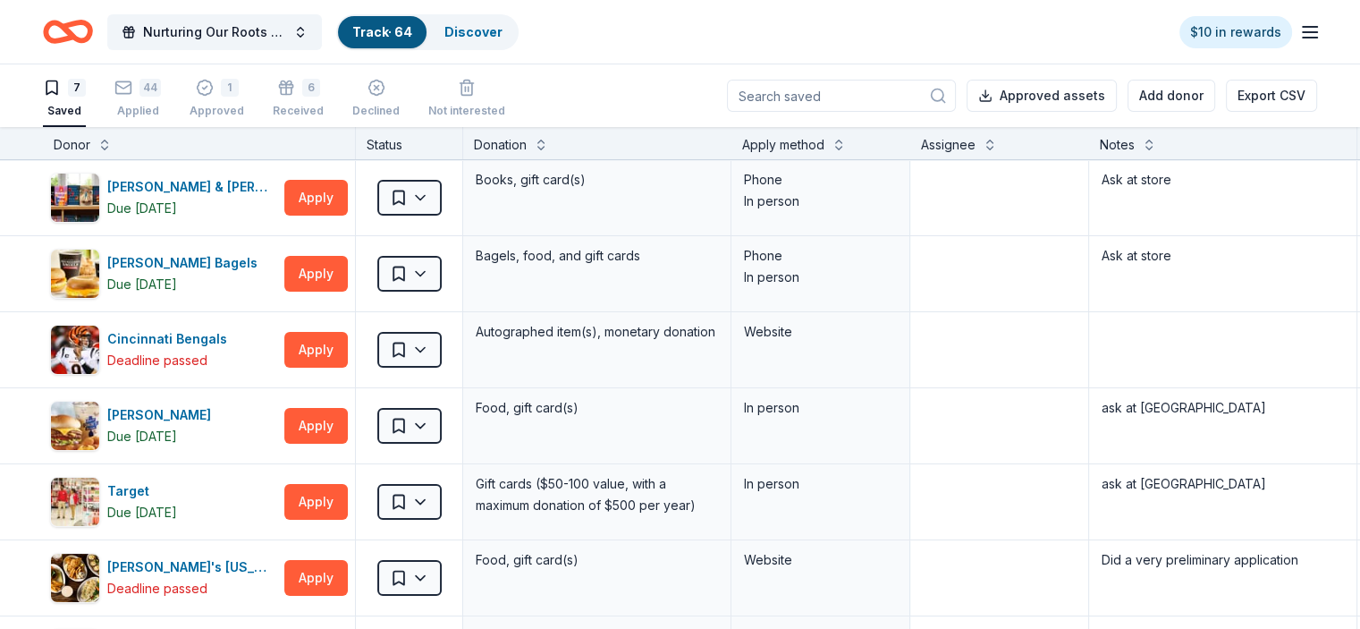
click at [783, 96] on input at bounding box center [841, 96] width 229 height 32
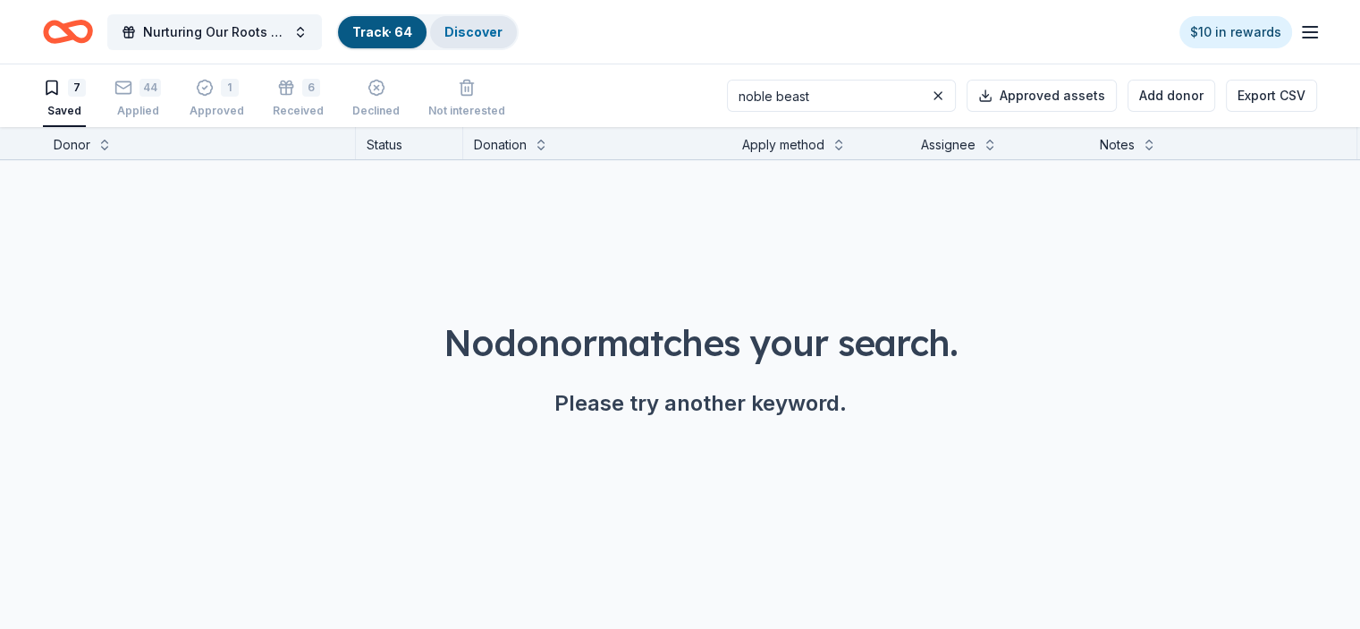
type input "noble beast"
click at [497, 33] on link "Discover" at bounding box center [474, 31] width 58 height 15
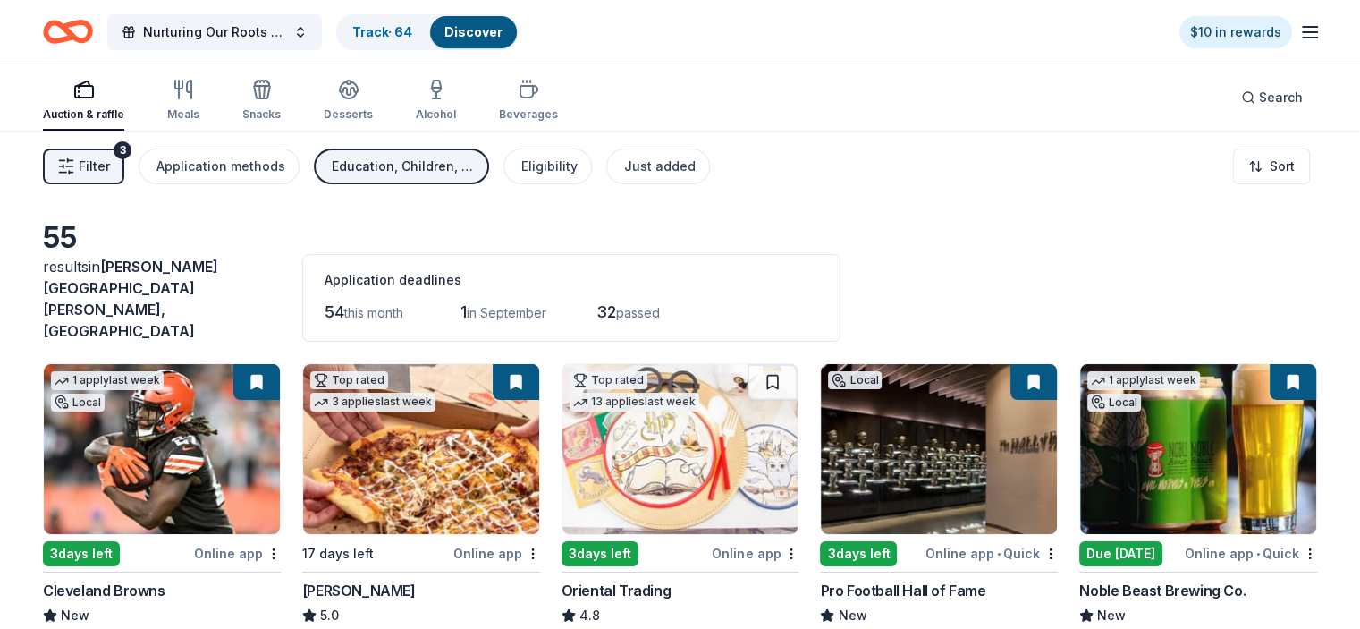
click at [1141, 432] on img at bounding box center [1198, 449] width 236 height 170
click at [411, 28] on link "Track · 64" at bounding box center [382, 31] width 60 height 15
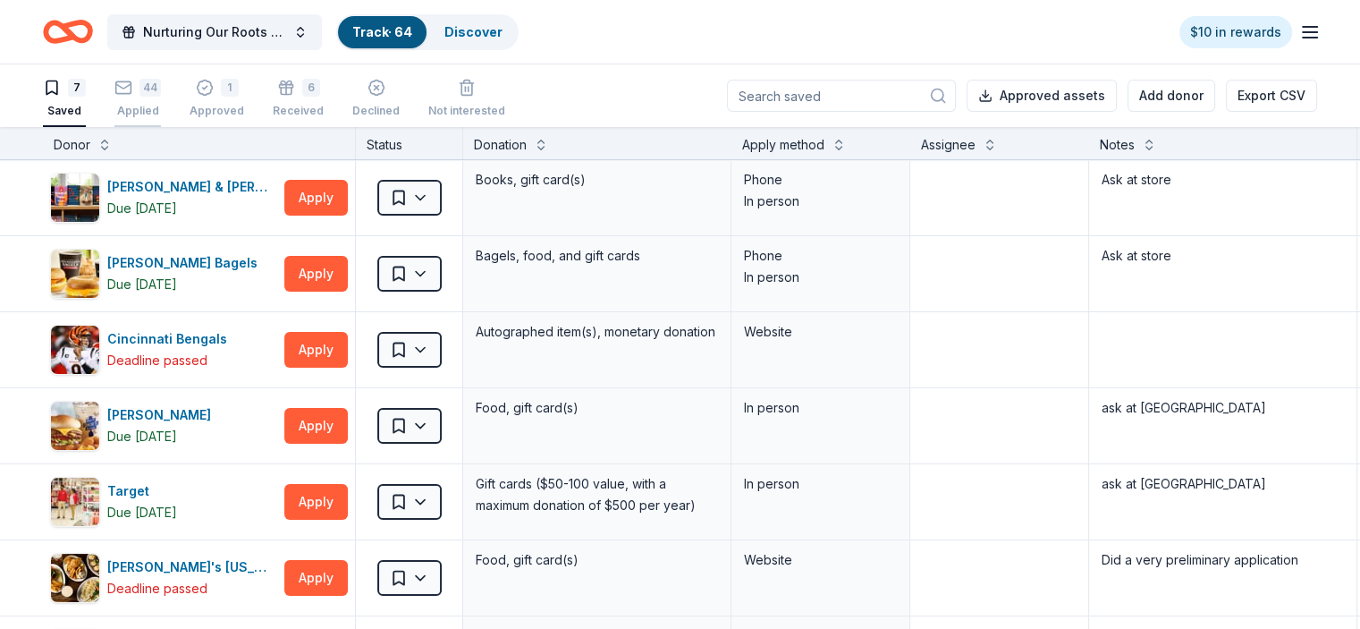
click at [161, 89] on div "44" at bounding box center [150, 88] width 21 height 18
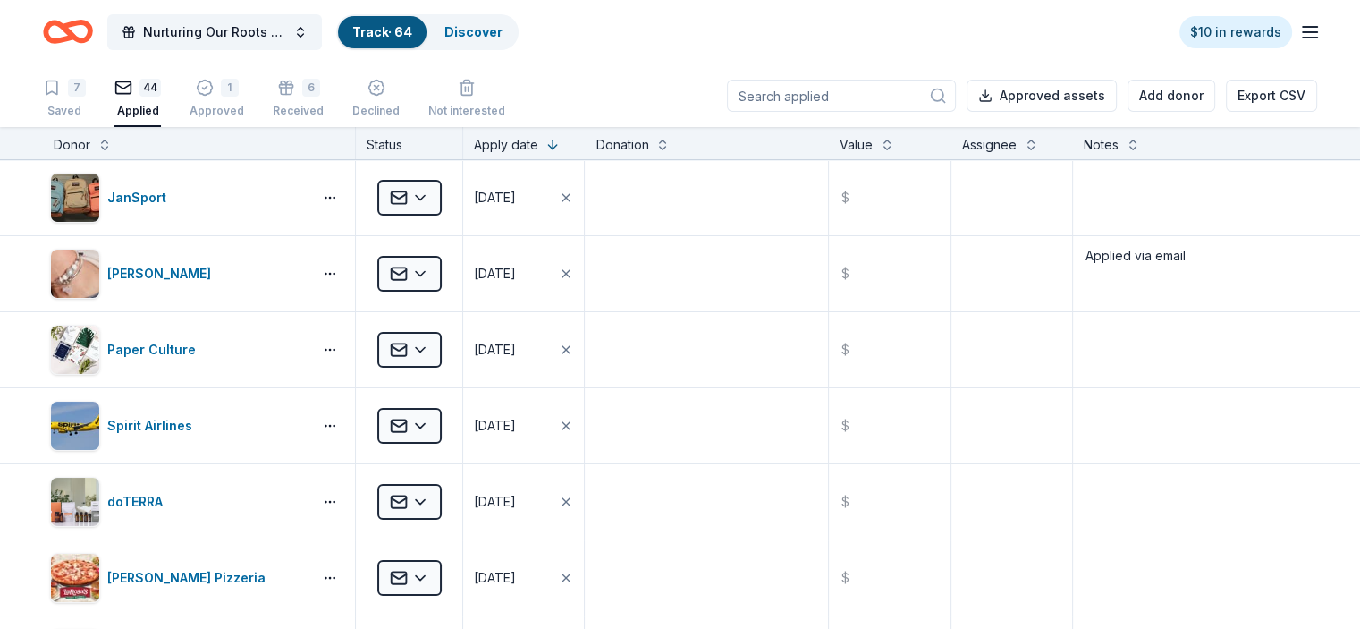
click at [811, 97] on input at bounding box center [841, 96] width 229 height 32
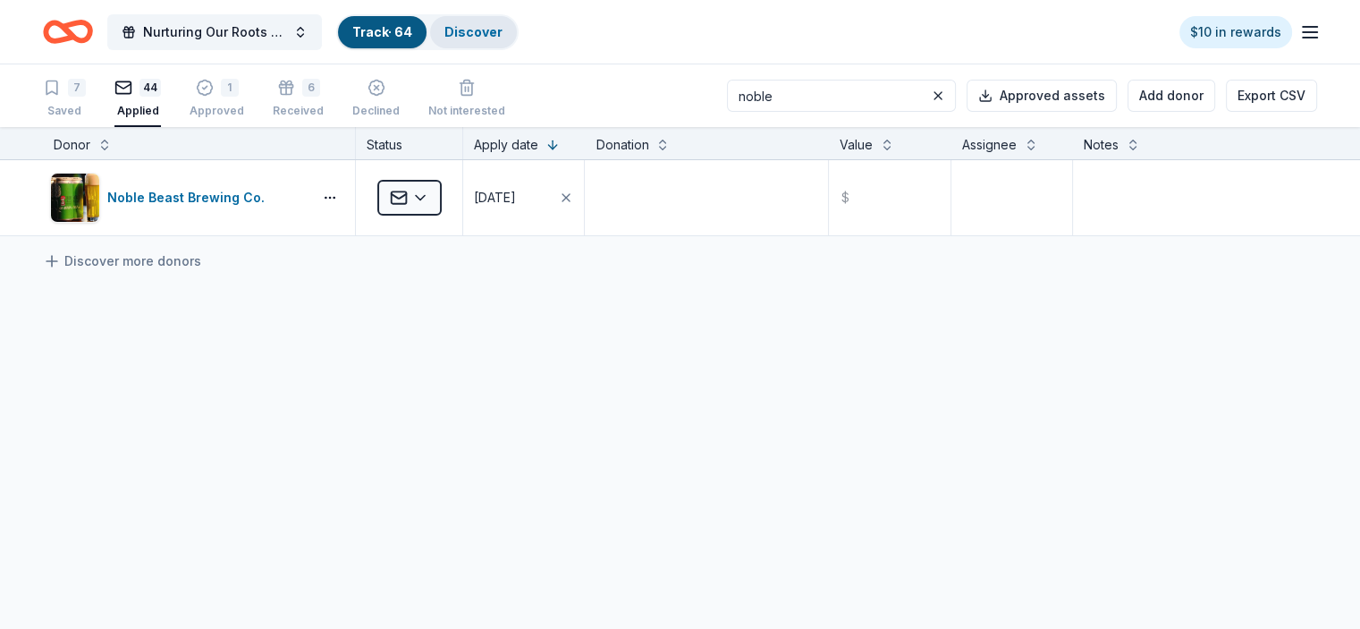
type input "noble"
click at [488, 30] on link "Discover" at bounding box center [474, 31] width 58 height 15
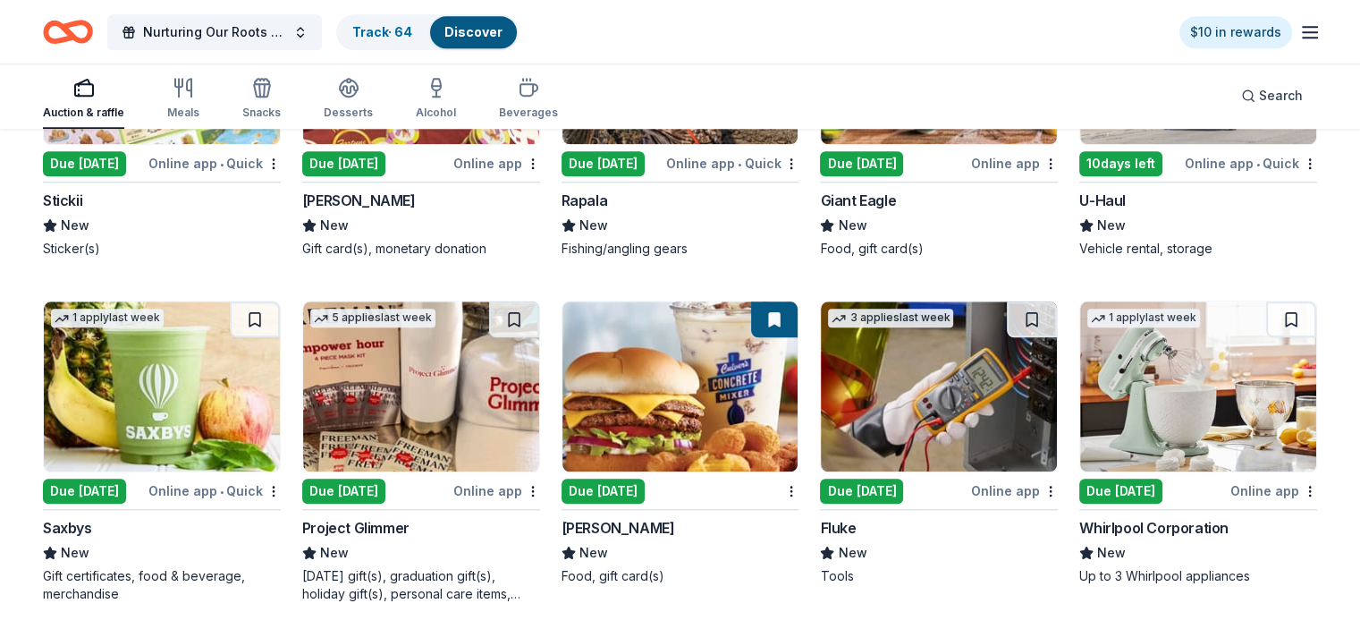
scroll to position [1756, 0]
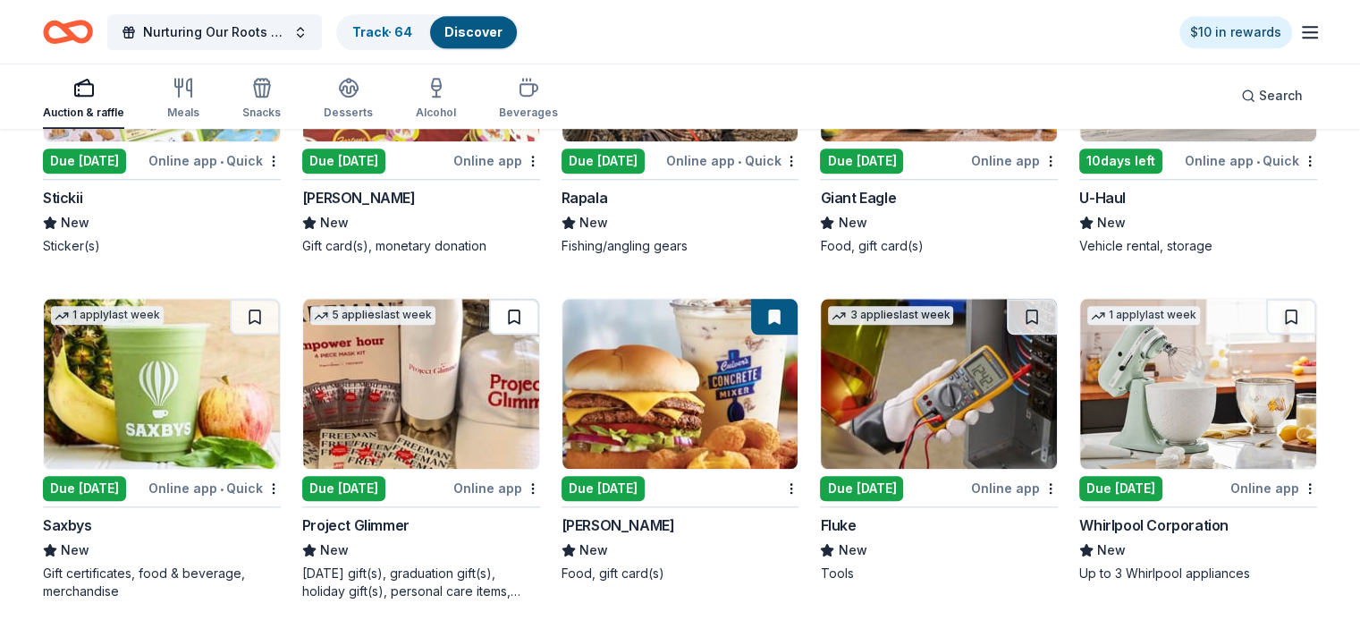
click at [512, 299] on button at bounding box center [514, 317] width 50 height 36
click at [520, 299] on button at bounding box center [516, 317] width 47 height 36
click at [426, 321] on img at bounding box center [421, 384] width 236 height 170
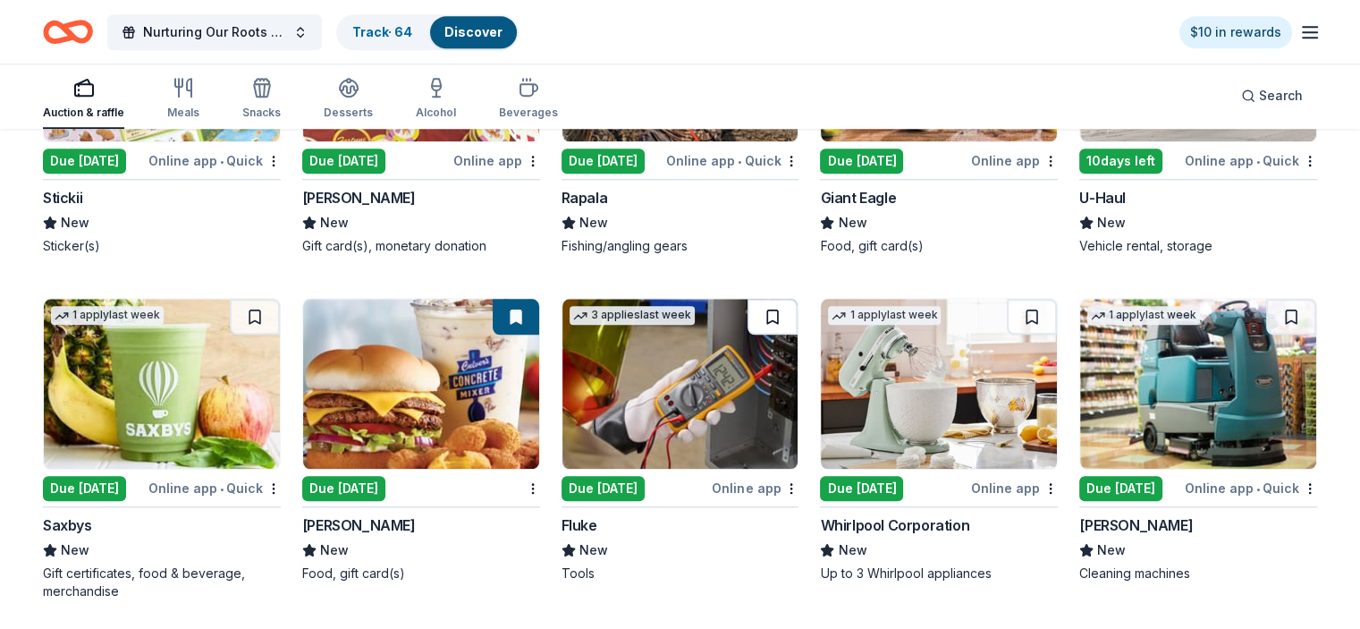
click at [766, 299] on button at bounding box center [773, 317] width 50 height 36
click at [648, 371] on img at bounding box center [681, 384] width 236 height 170
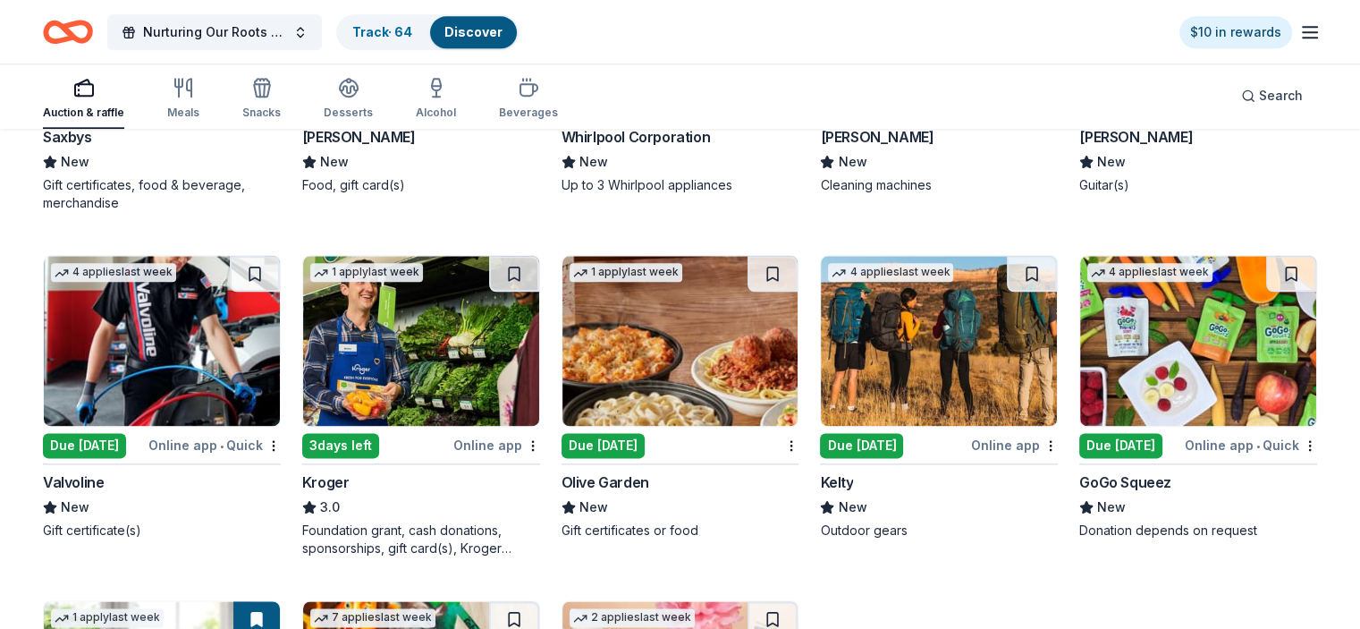
scroll to position [2147, 0]
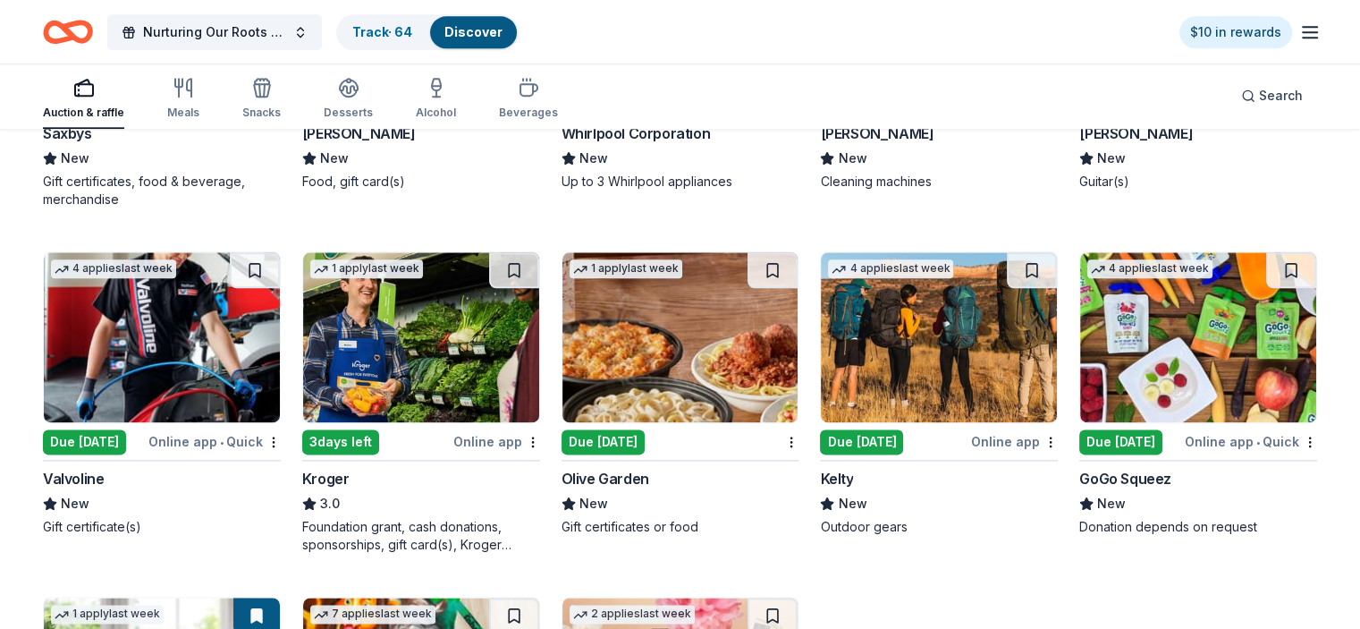
click at [190, 307] on img at bounding box center [162, 337] width 236 height 170
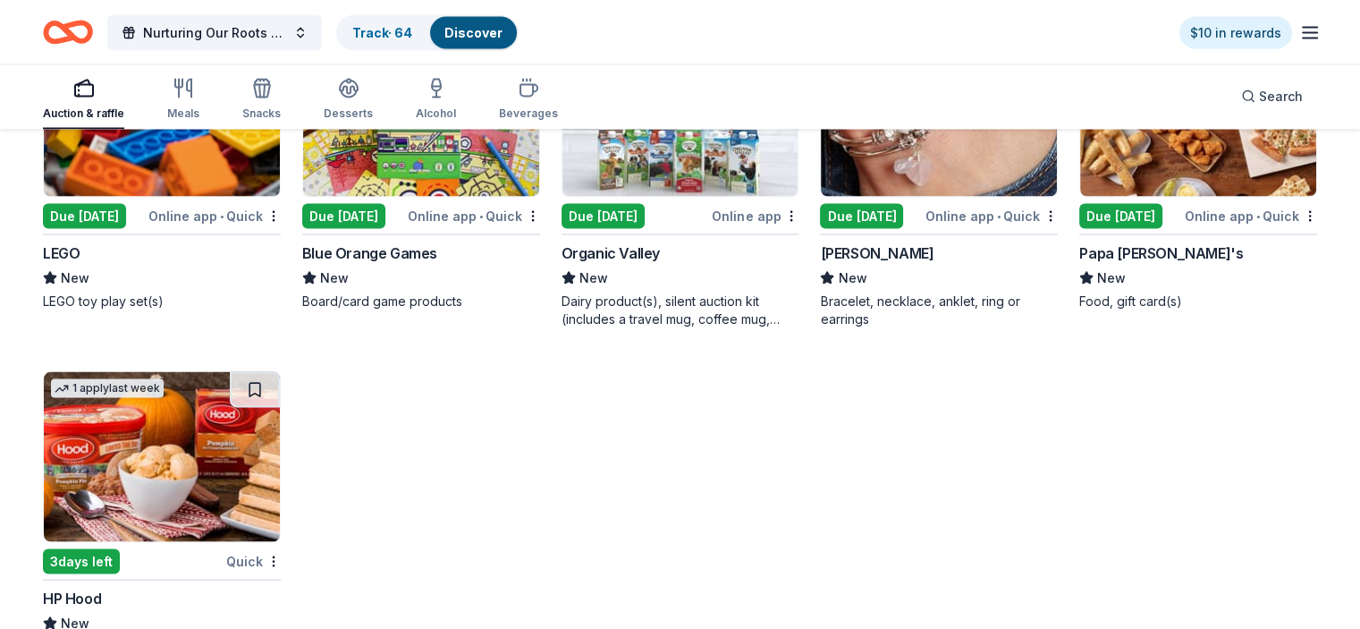
scroll to position [3417, 0]
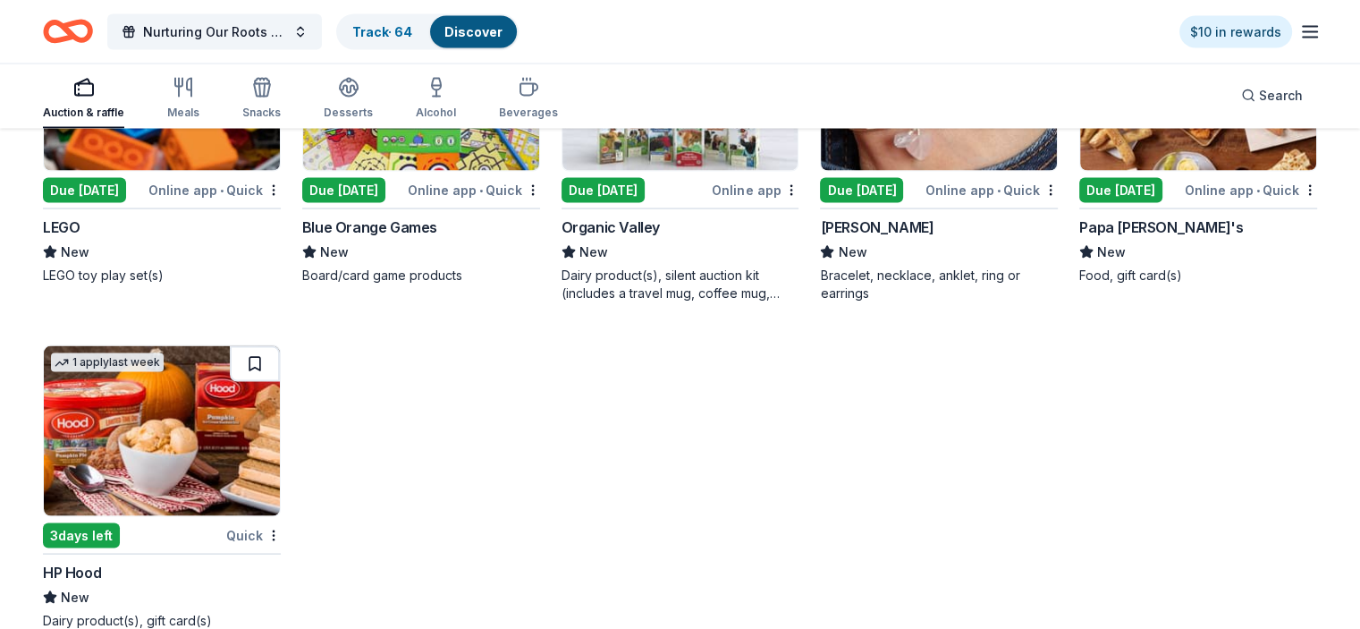
click at [265, 346] on button at bounding box center [255, 364] width 50 height 36
click at [200, 373] on img at bounding box center [162, 431] width 236 height 170
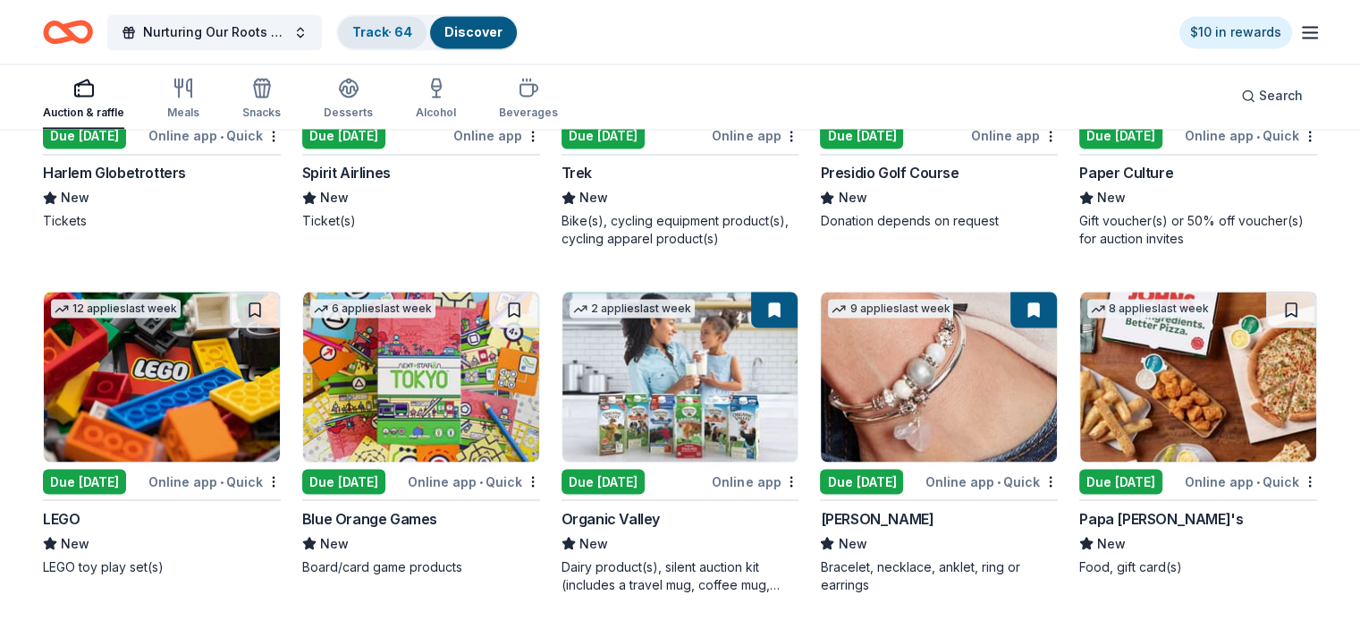
scroll to position [3088, 0]
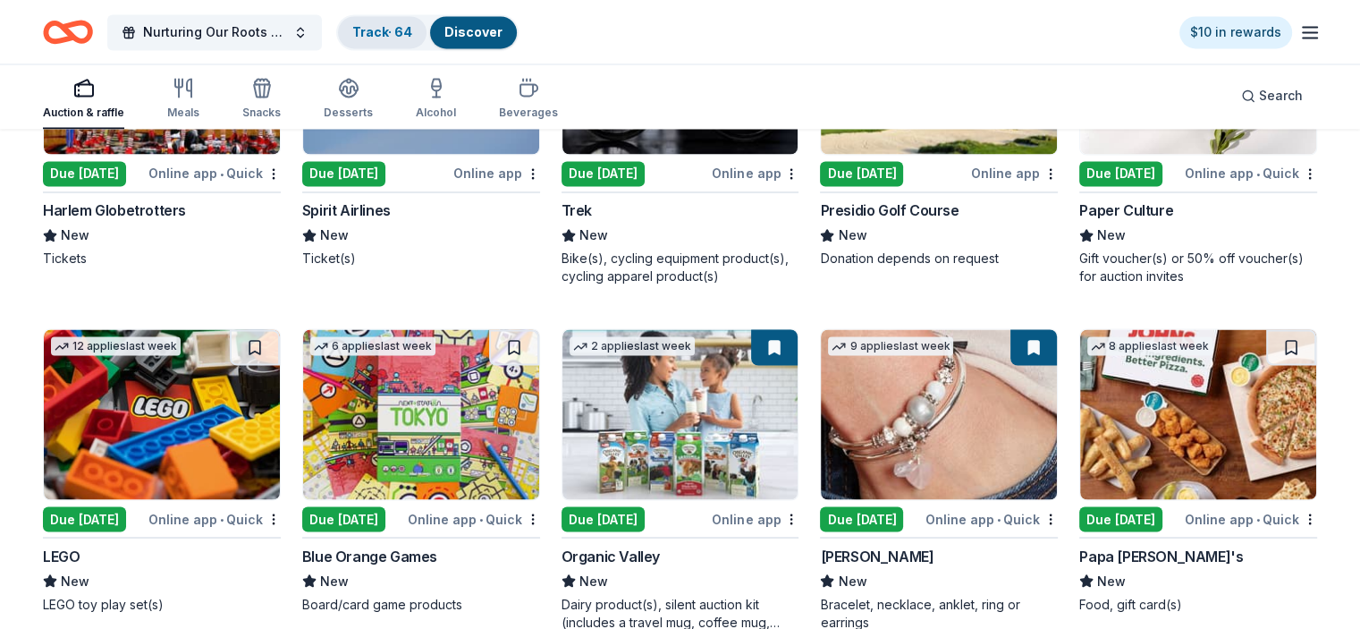
click at [408, 31] on link "Track · 64" at bounding box center [382, 31] width 60 height 15
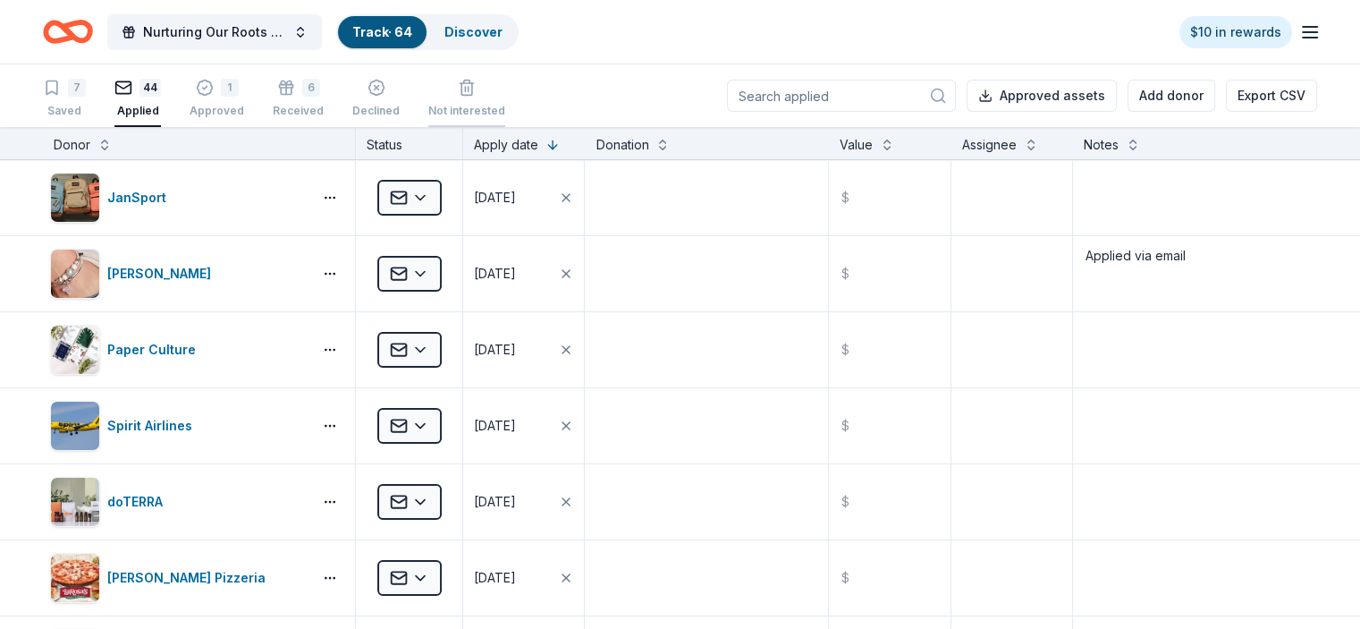
click at [469, 90] on line "button" at bounding box center [469, 89] width 0 height 4
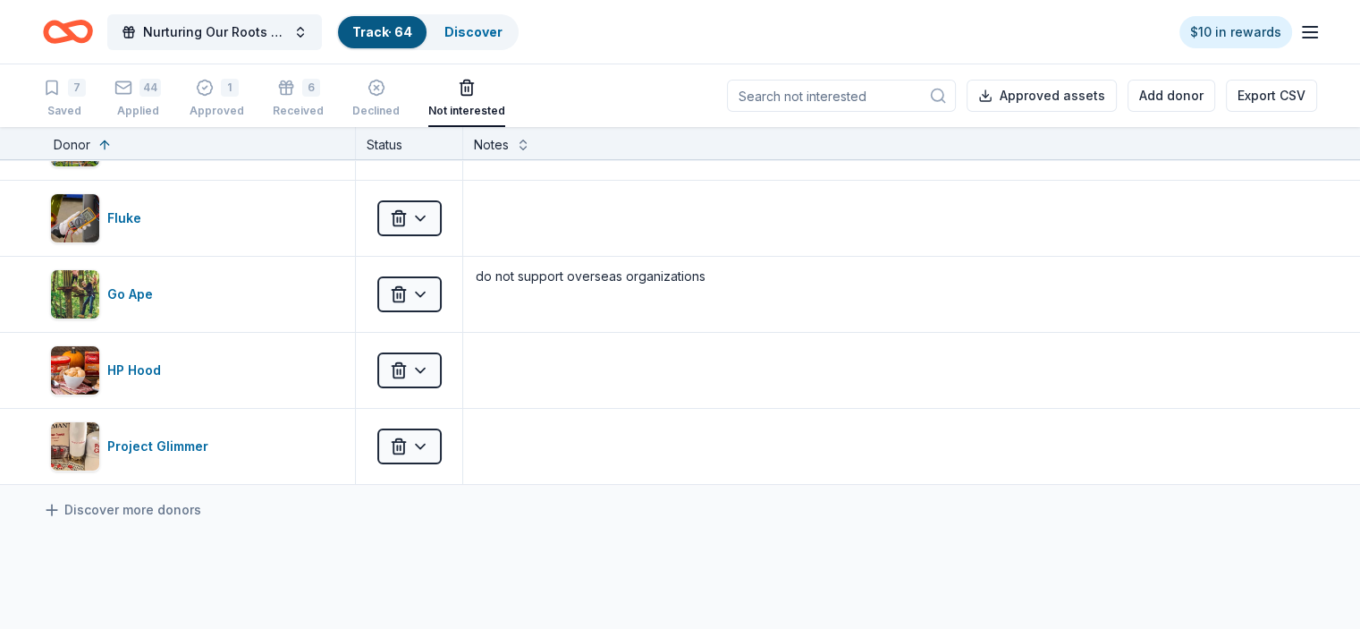
scroll to position [214, 0]
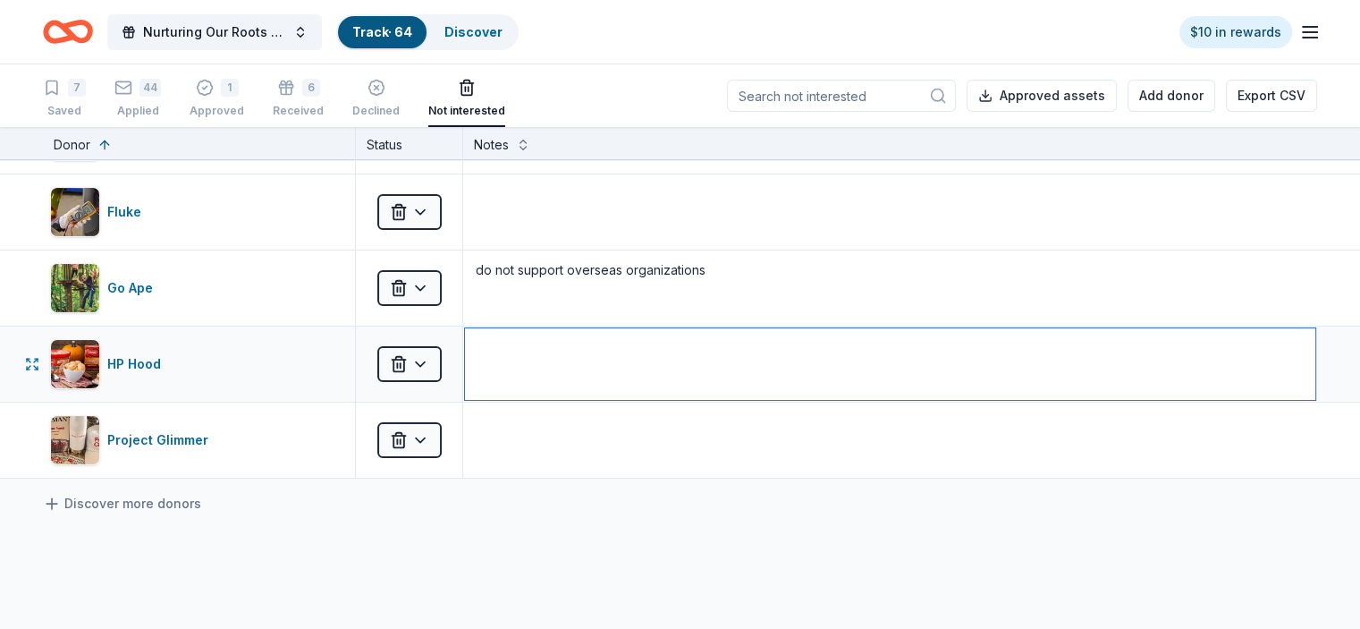
click at [677, 354] on textarea at bounding box center [890, 364] width 851 height 72
type textarea "didn't appear to be available in our area"
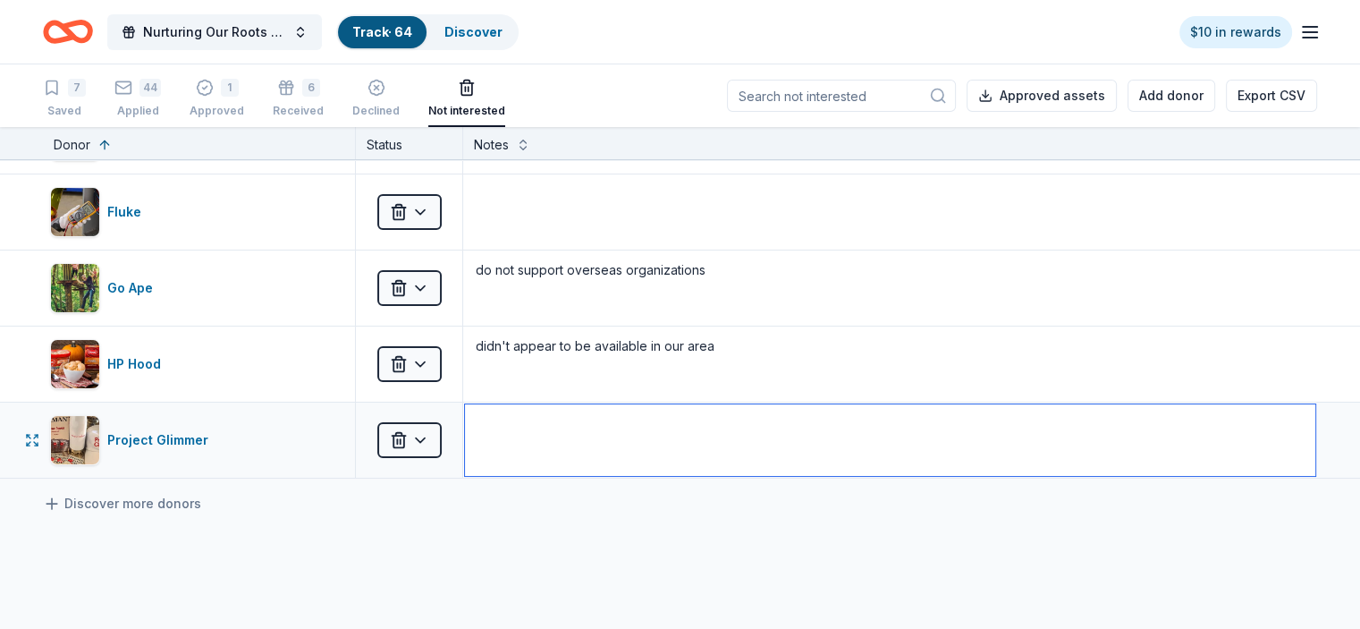
click at [547, 430] on textarea at bounding box center [890, 440] width 851 height 72
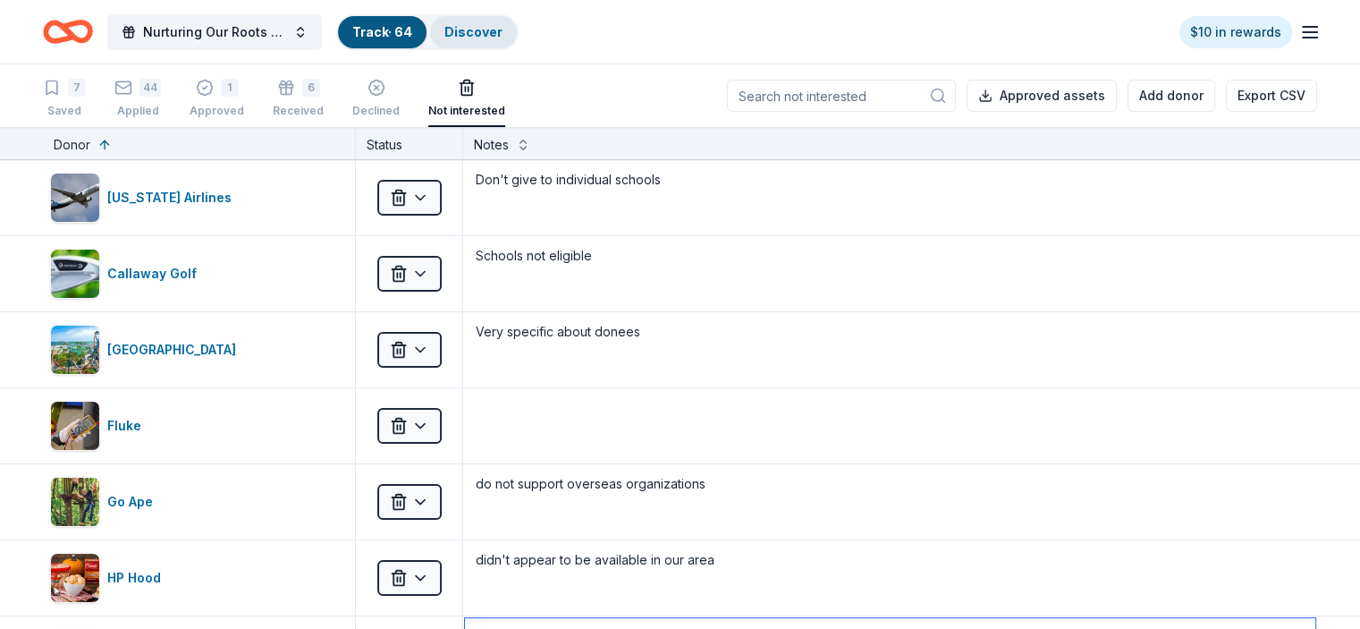
type textarea "Very specific donees"
click at [473, 29] on div "Discover" at bounding box center [473, 32] width 87 height 32
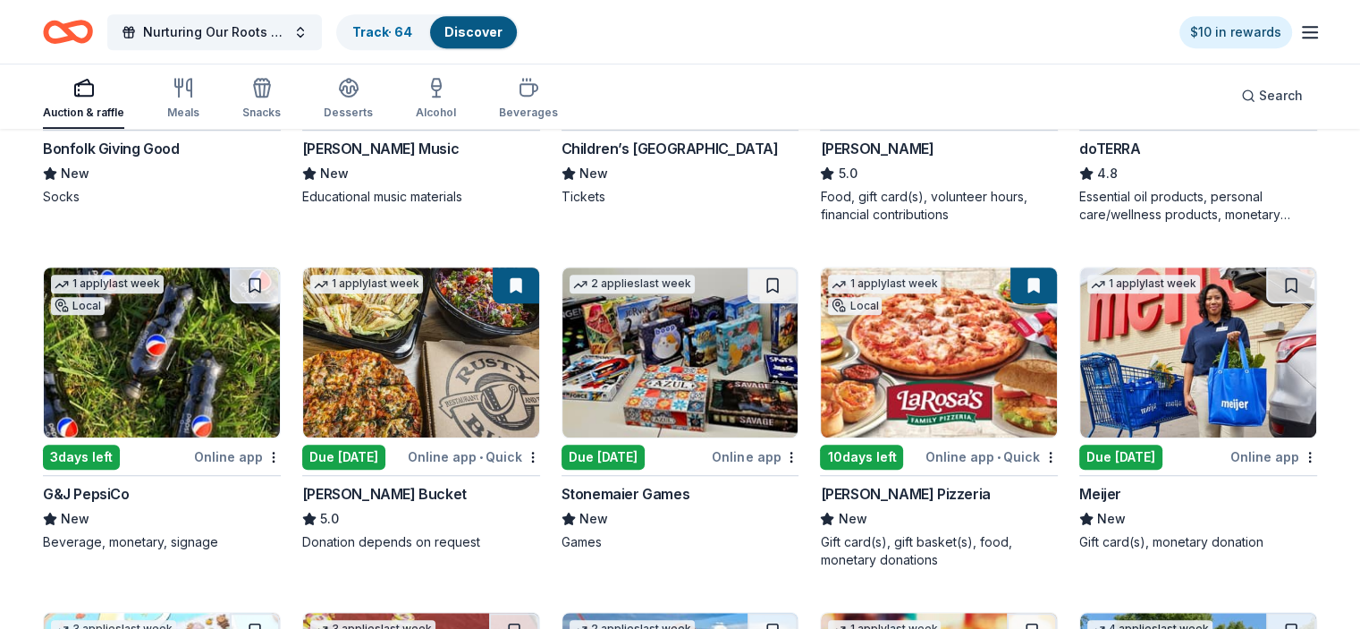
scroll to position [1105, 0]
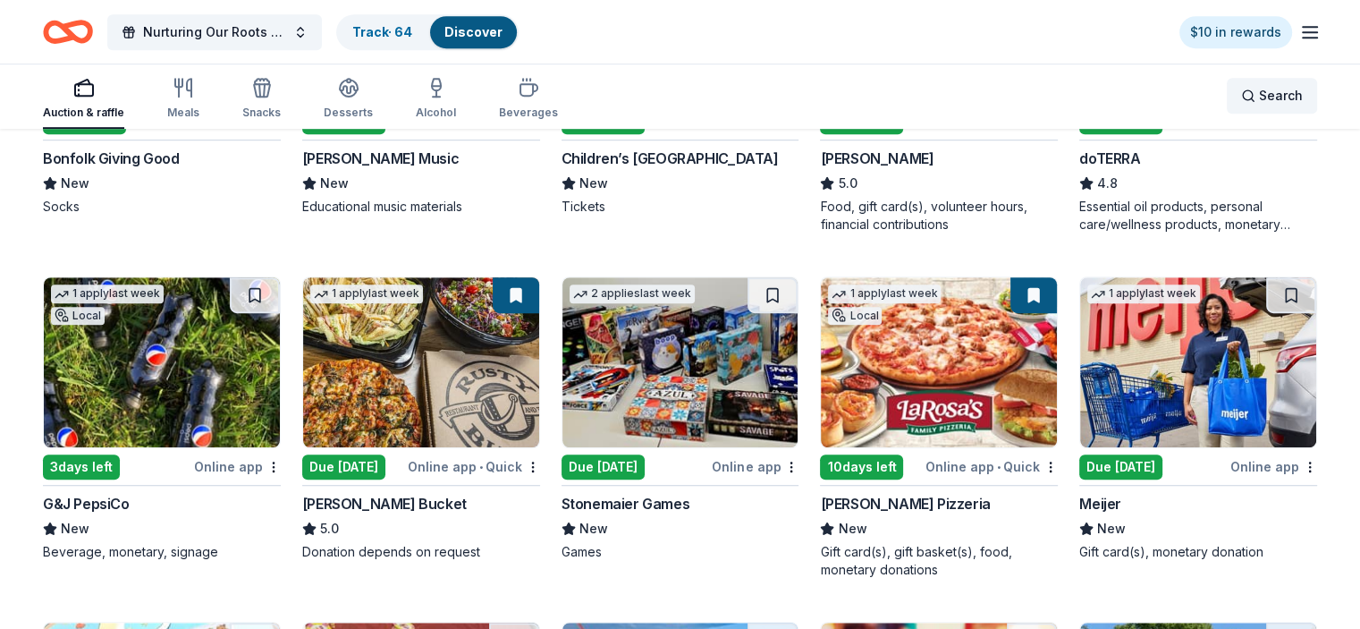
click at [1259, 96] on span "Search" at bounding box center [1281, 95] width 44 height 21
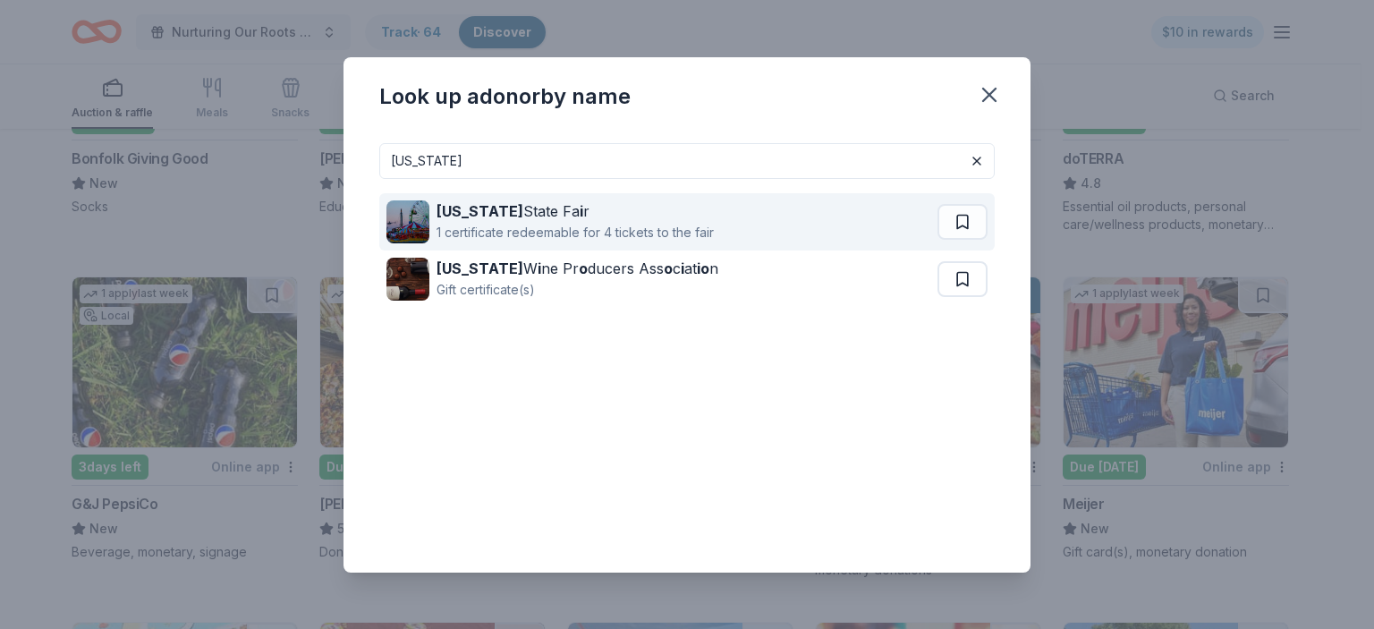
type input "ohio"
click at [653, 214] on div "Ohio State Fa i r" at bounding box center [574, 210] width 277 height 21
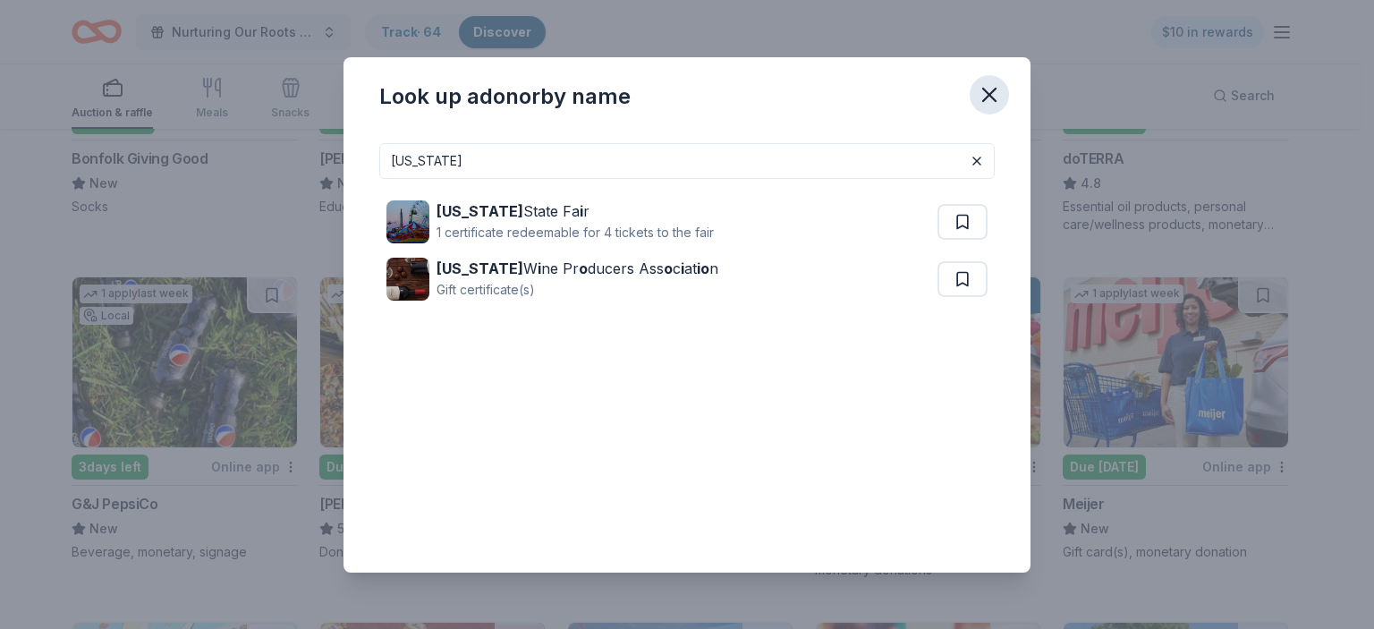
click at [984, 97] on icon "button" at bounding box center [989, 95] width 13 height 13
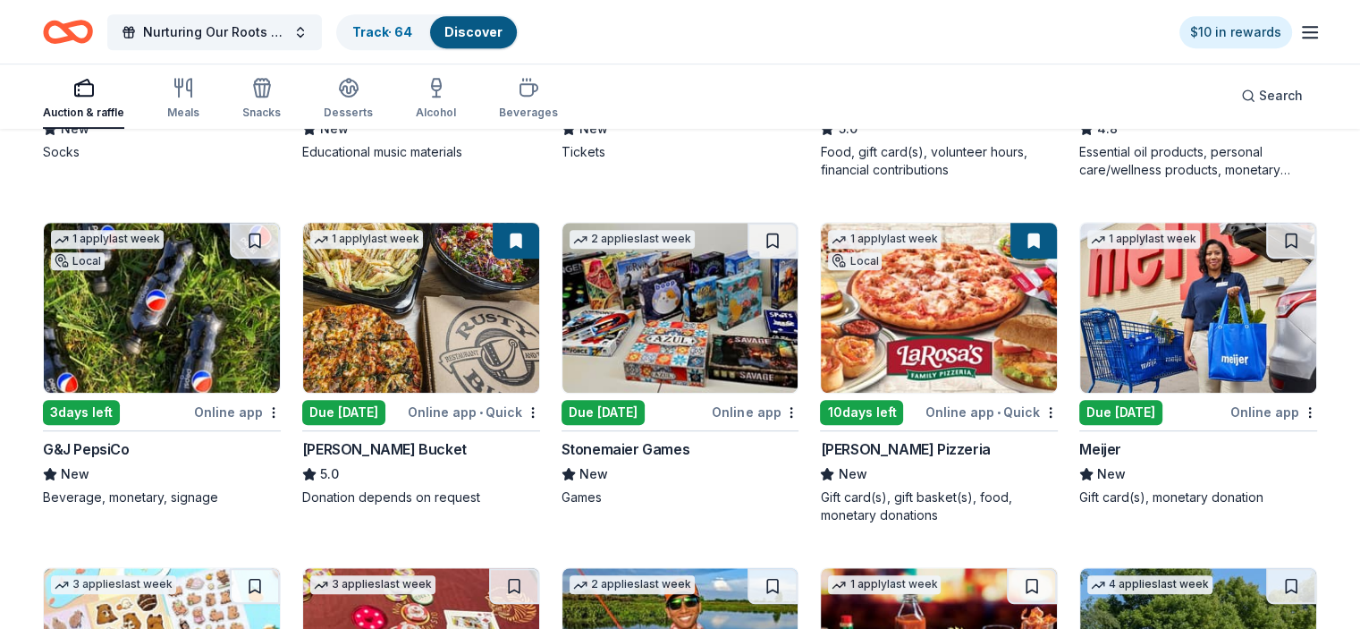
scroll to position [710, 0]
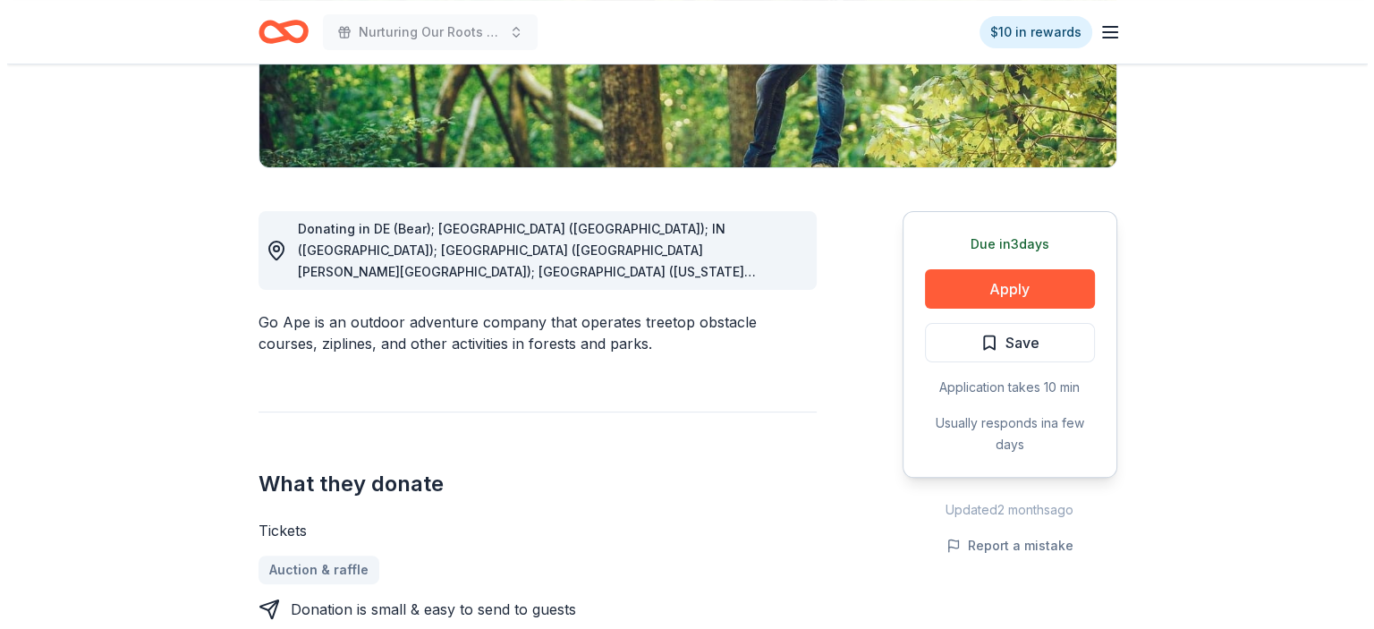
scroll to position [379, 0]
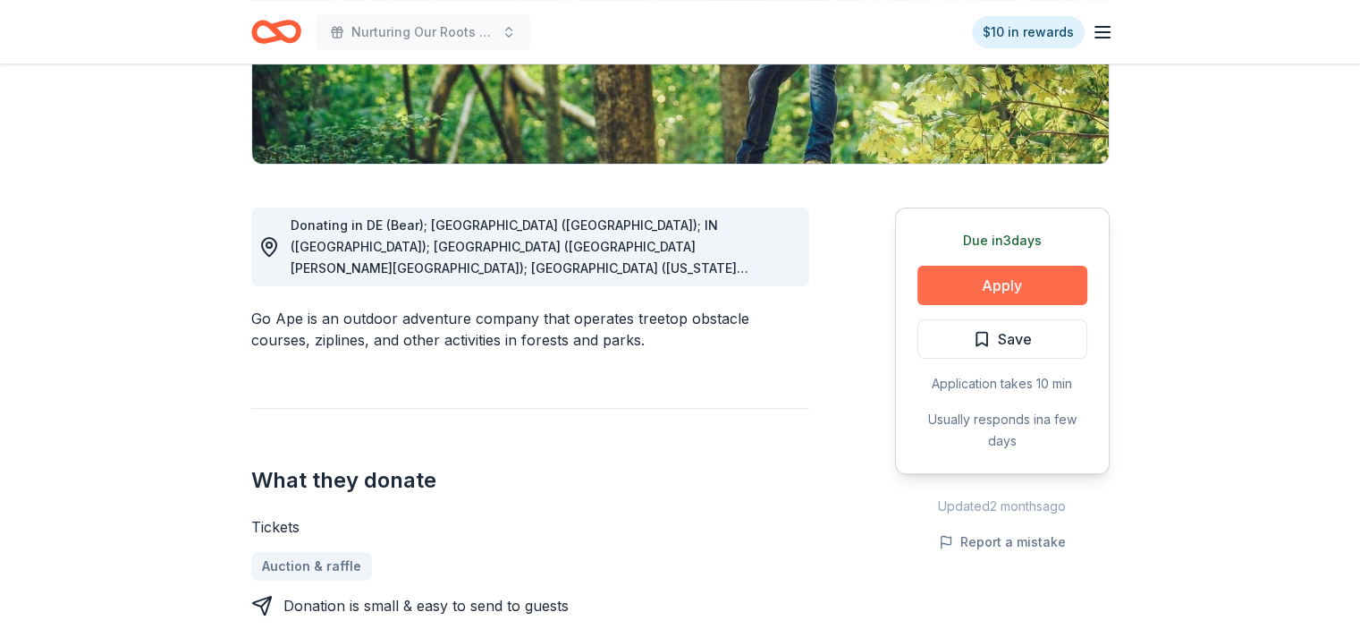
click at [1024, 282] on button "Apply" at bounding box center [1003, 285] width 170 height 39
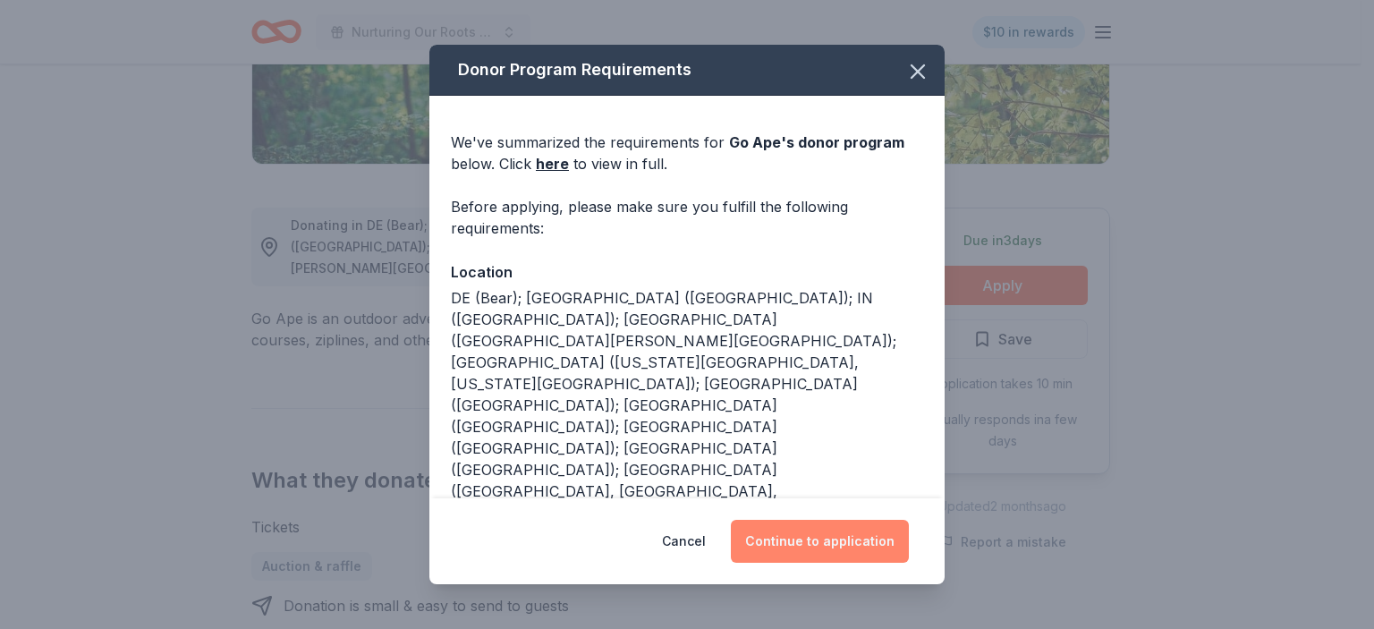
click at [843, 537] on button "Continue to application" at bounding box center [820, 541] width 178 height 43
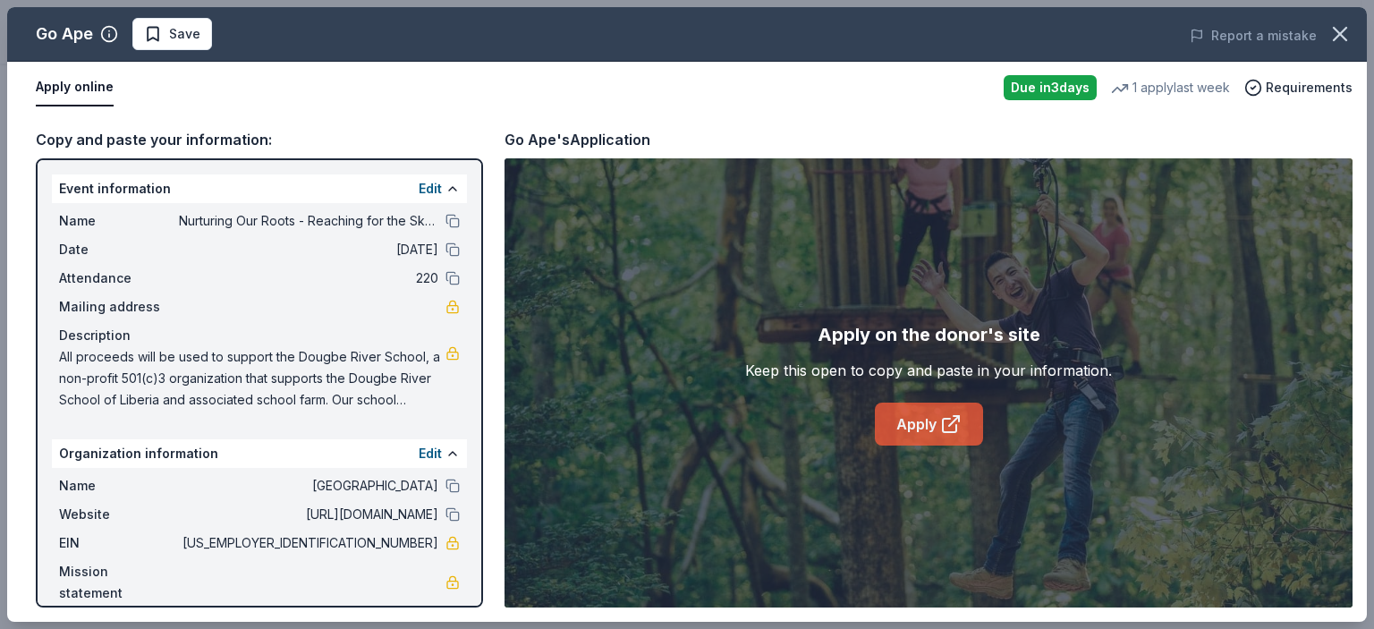
click at [905, 416] on link "Apply" at bounding box center [929, 423] width 108 height 43
click at [453, 217] on button at bounding box center [452, 221] width 14 height 14
click at [926, 419] on link "Apply" at bounding box center [929, 423] width 108 height 43
click at [154, 30] on span "Save" at bounding box center [172, 33] width 56 height 21
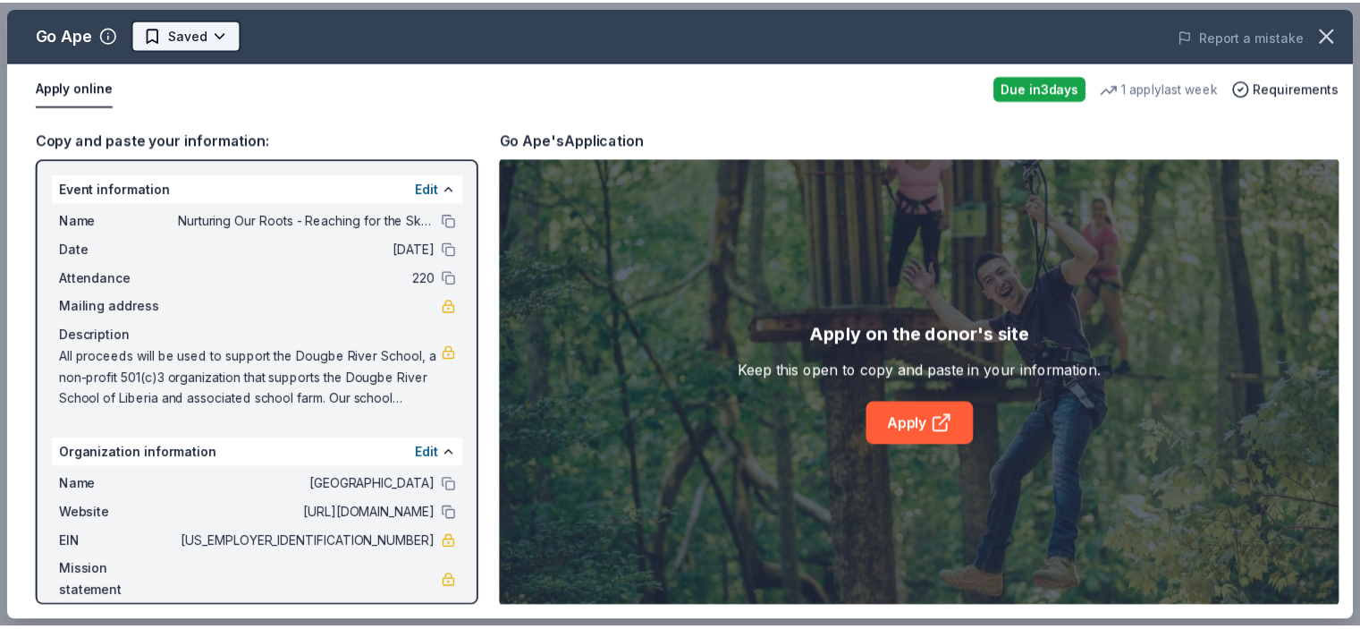
scroll to position [0, 0]
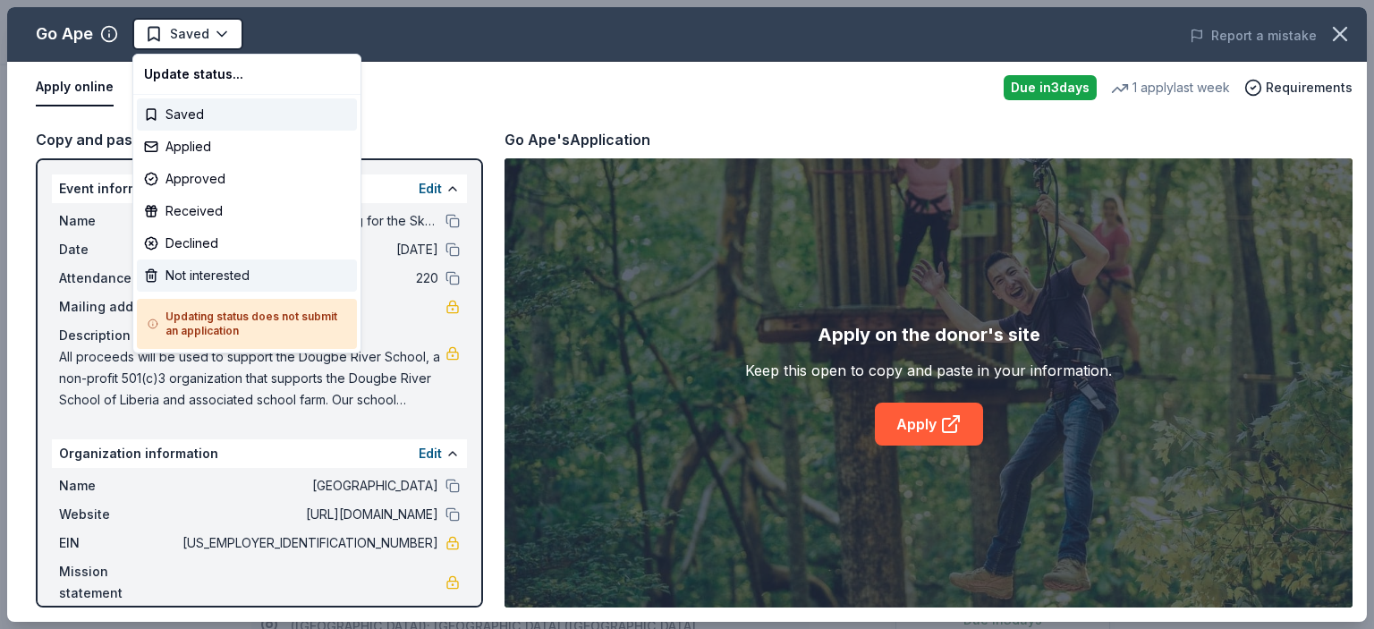
click at [231, 275] on div "Not interested" at bounding box center [247, 275] width 220 height 32
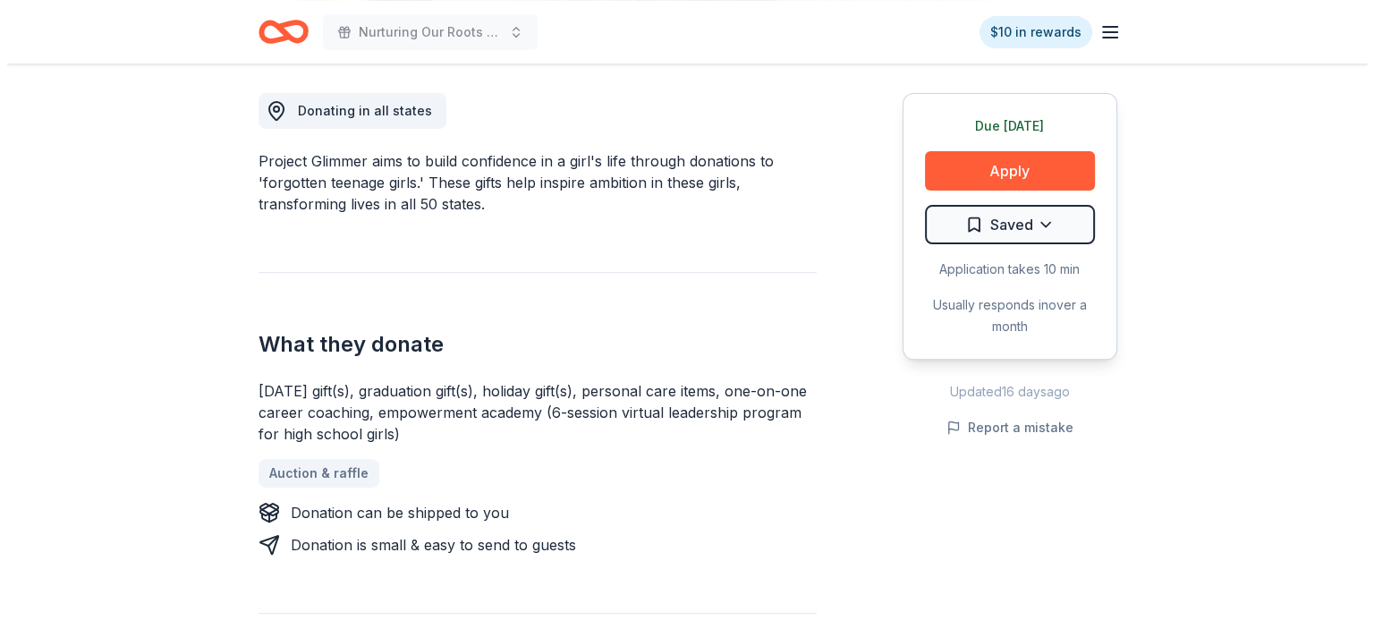
scroll to position [497, 0]
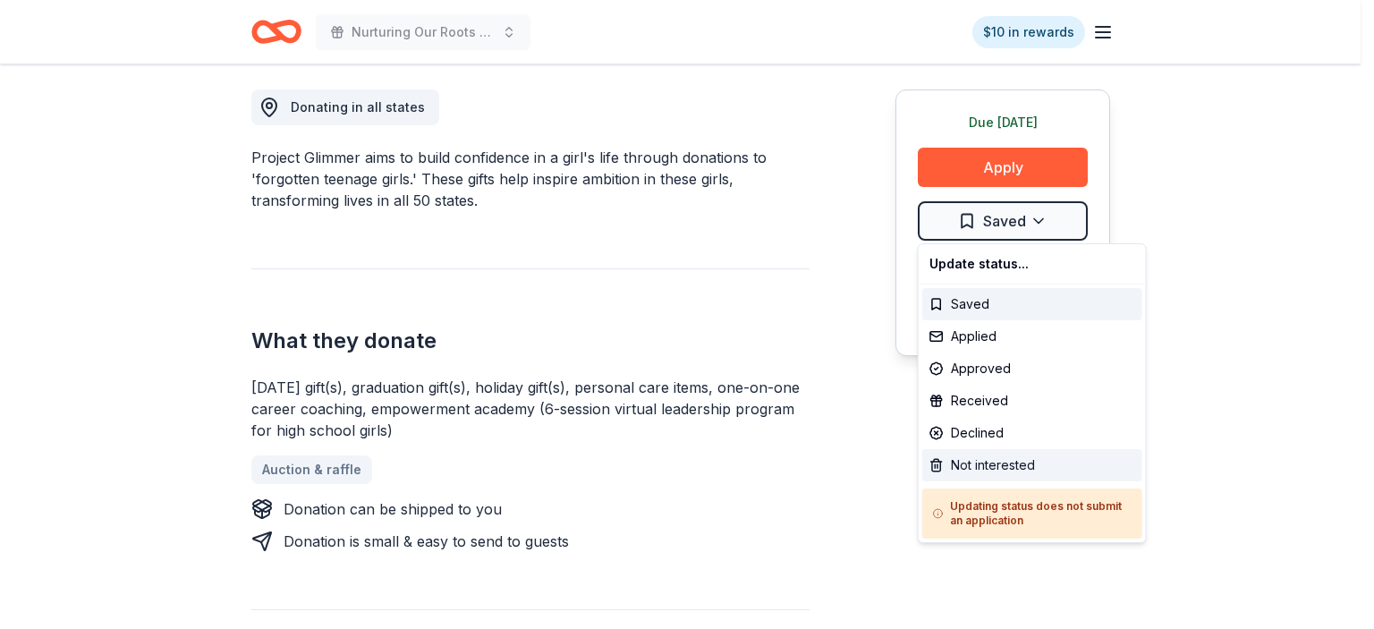
click at [1010, 467] on div "Not interested" at bounding box center [1032, 465] width 220 height 32
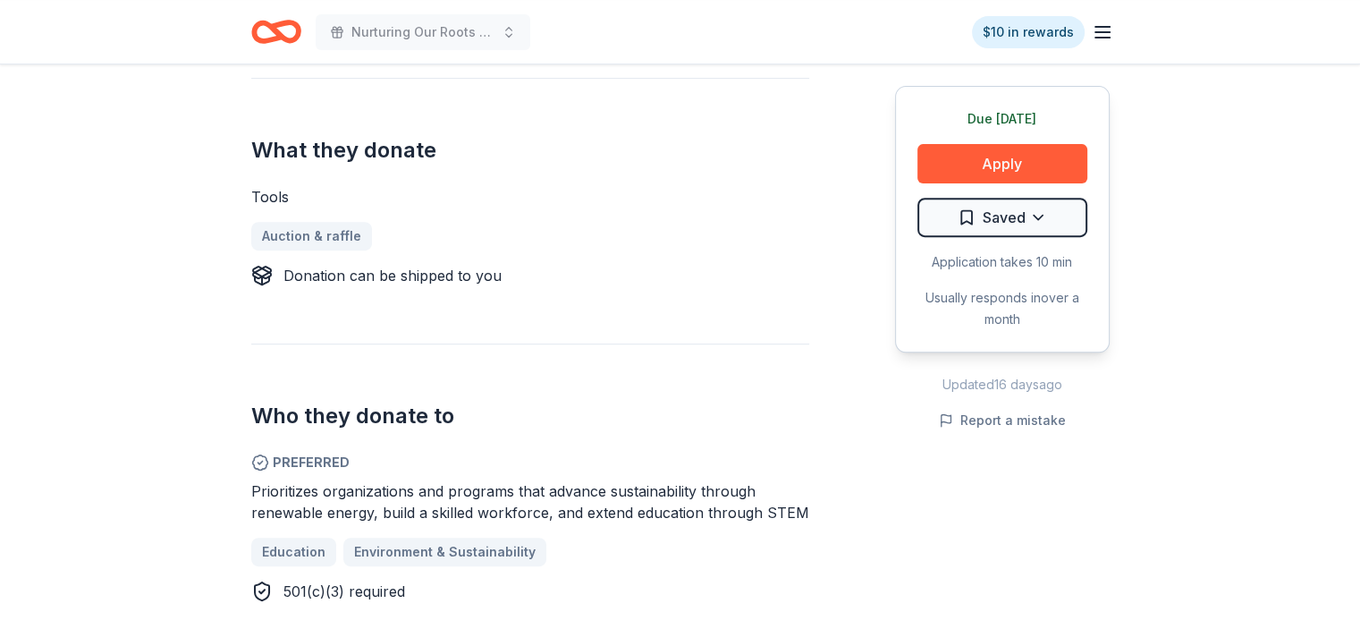
scroll to position [673, 0]
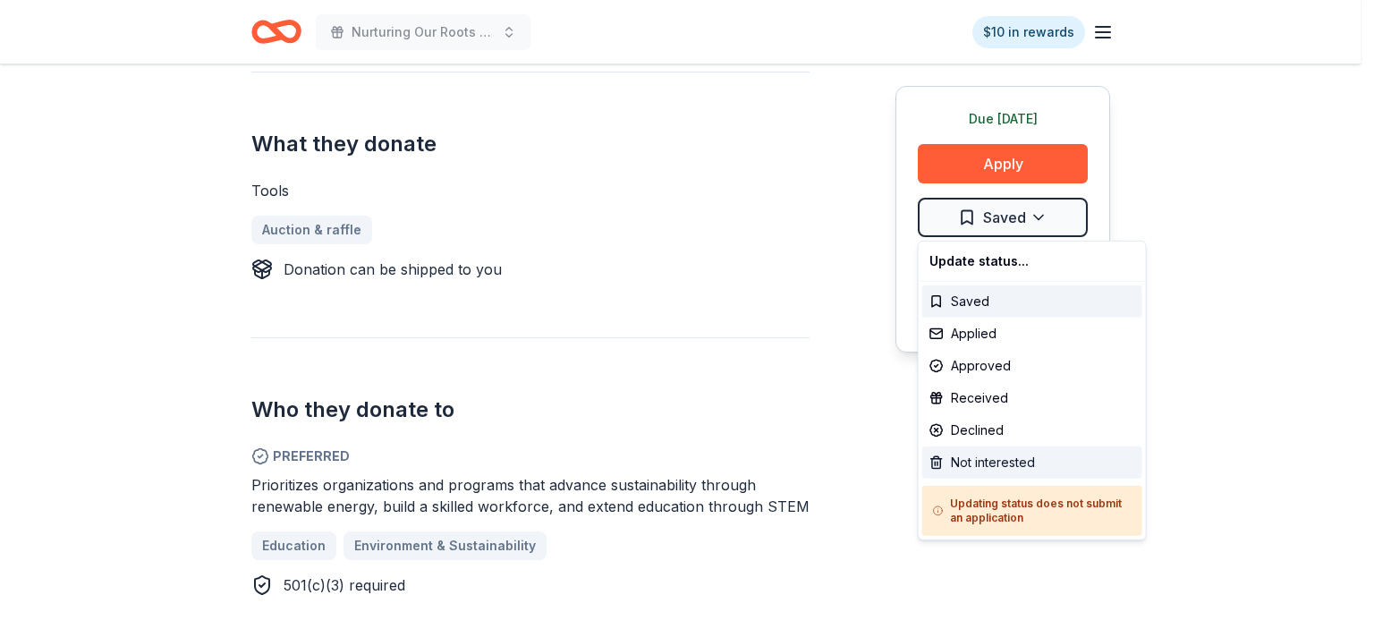
click at [987, 457] on div "Not interested" at bounding box center [1032, 462] width 220 height 32
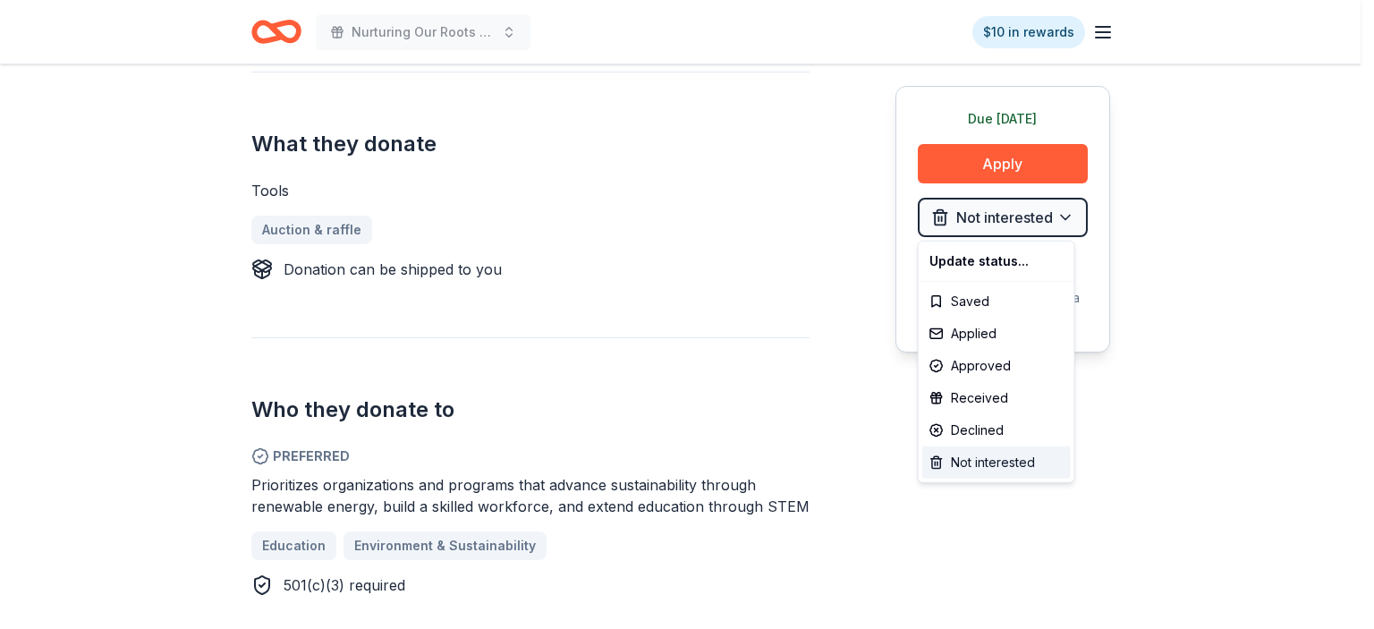
click at [980, 464] on div "Not interested" at bounding box center [996, 462] width 148 height 32
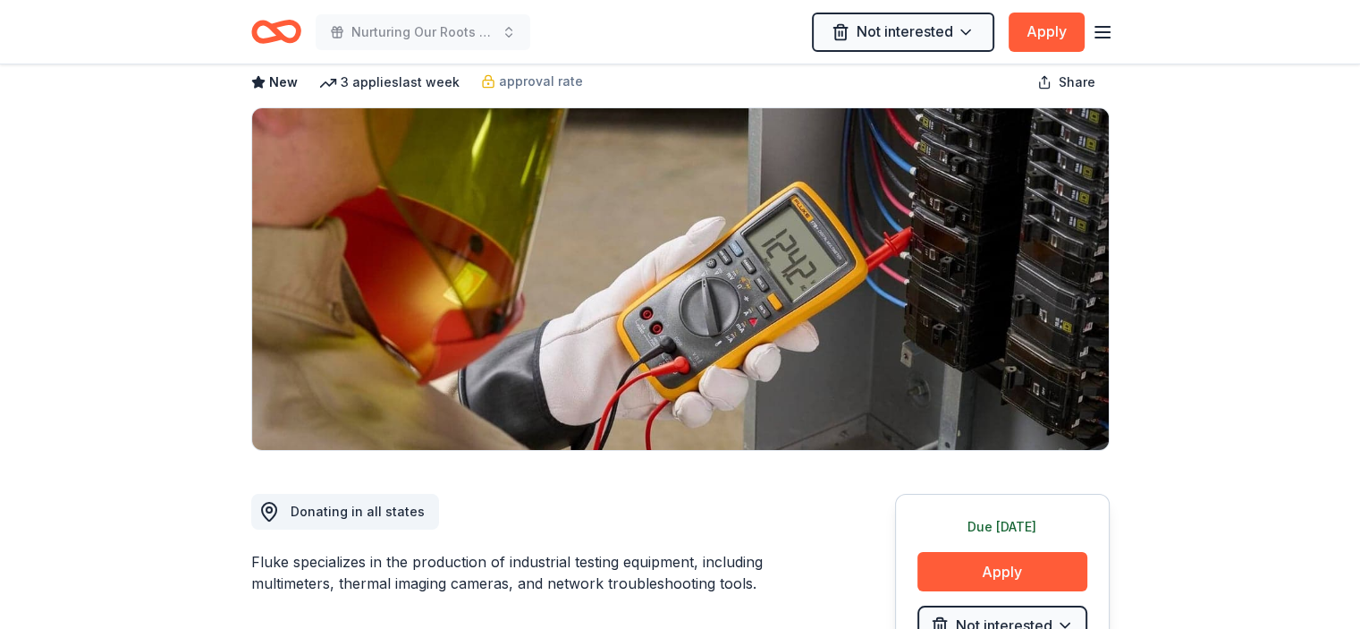
scroll to position [0, 0]
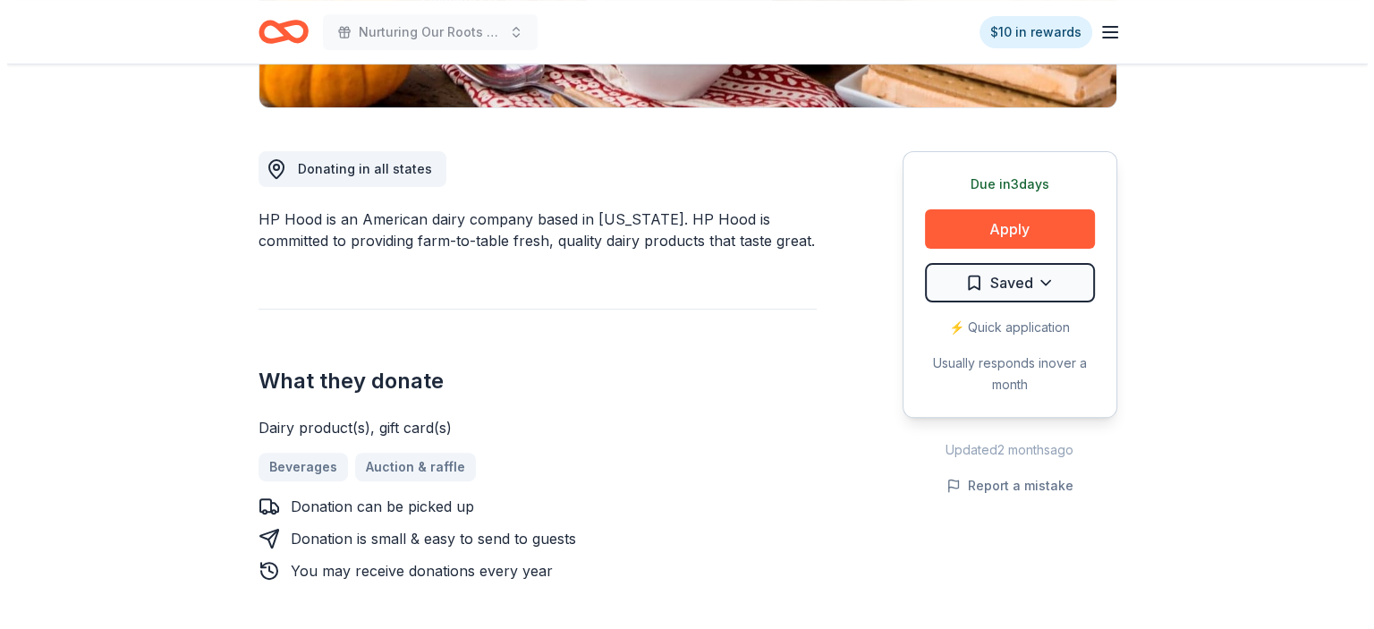
scroll to position [453, 0]
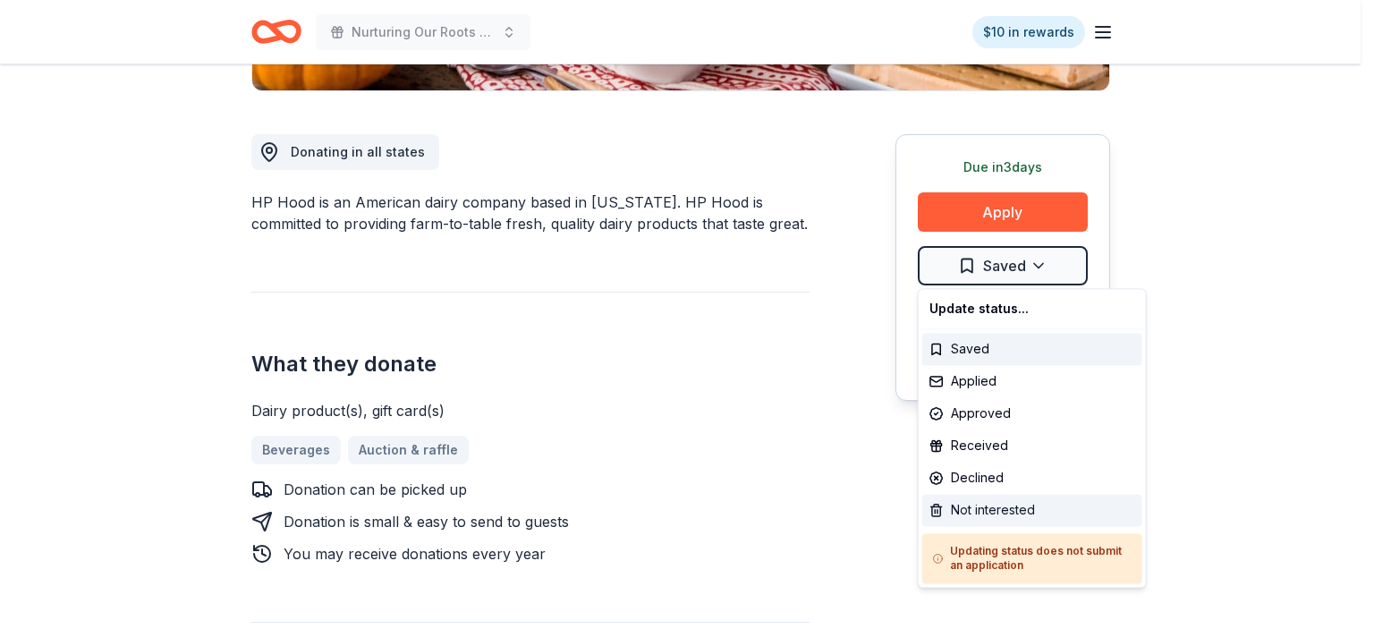
click at [1024, 505] on div "Not interested" at bounding box center [1032, 510] width 220 height 32
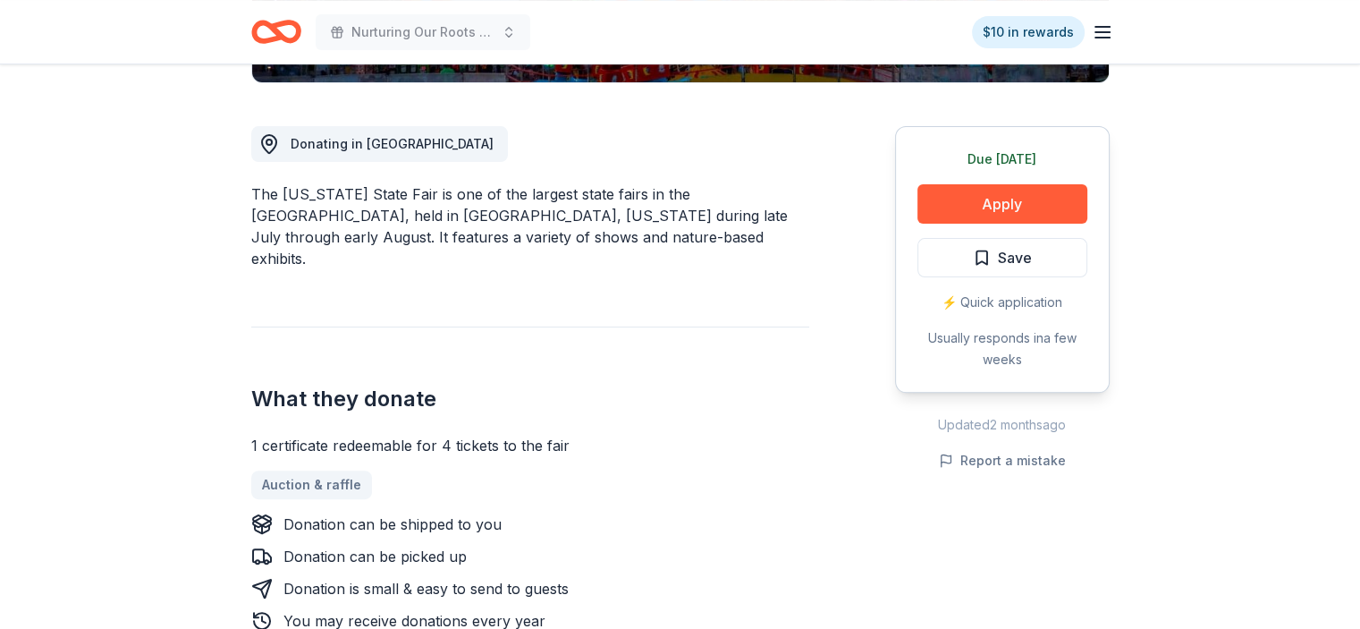
scroll to position [470, 0]
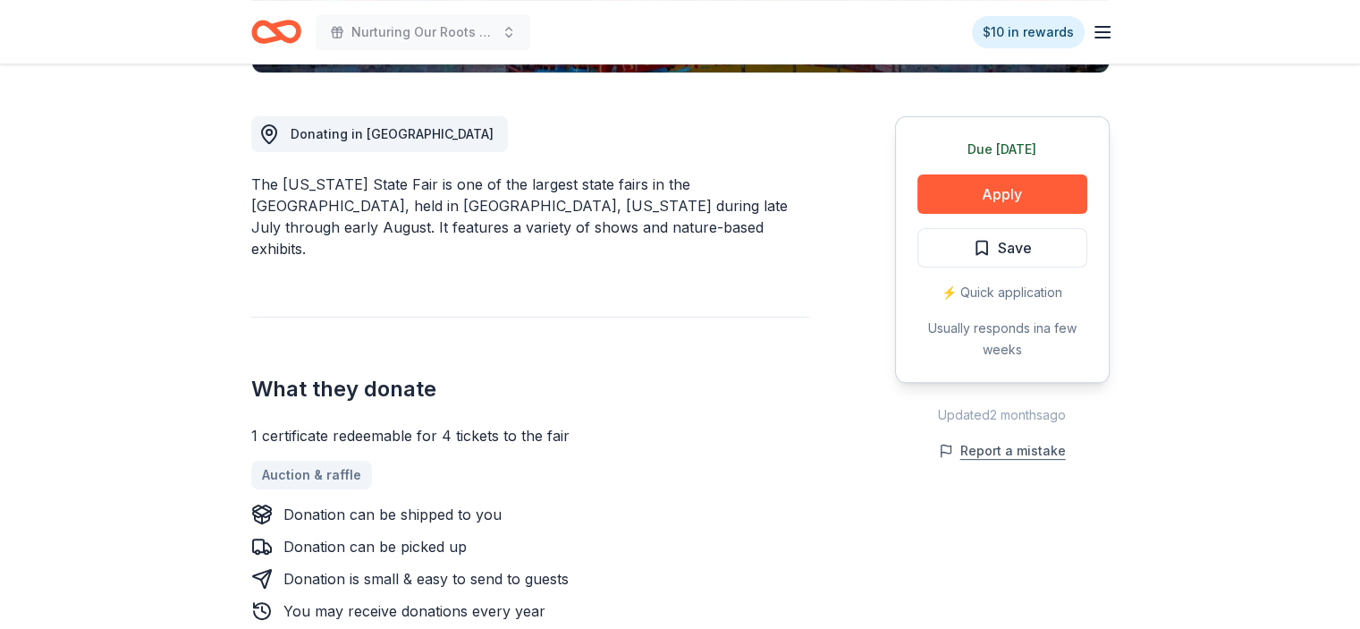
click at [1031, 453] on button "Report a mistake" at bounding box center [1002, 450] width 127 height 21
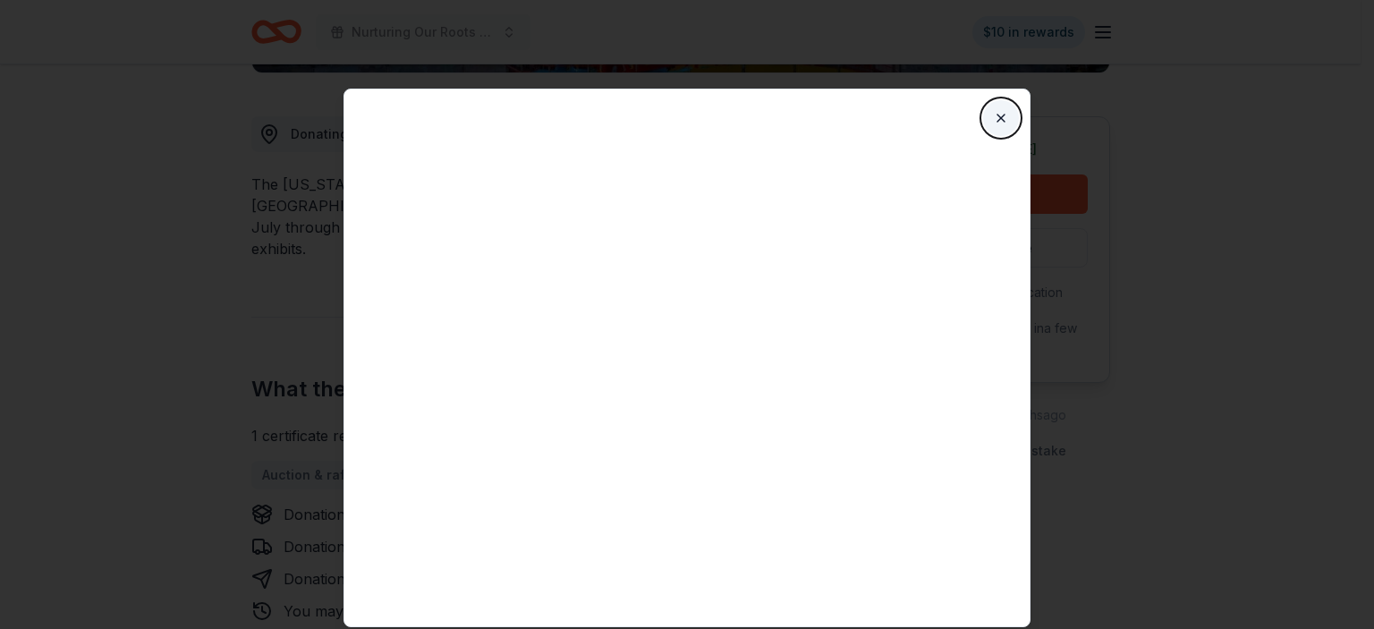
click at [998, 116] on button "Close" at bounding box center [1001, 118] width 36 height 36
